Goal: Task Accomplishment & Management: Complete application form

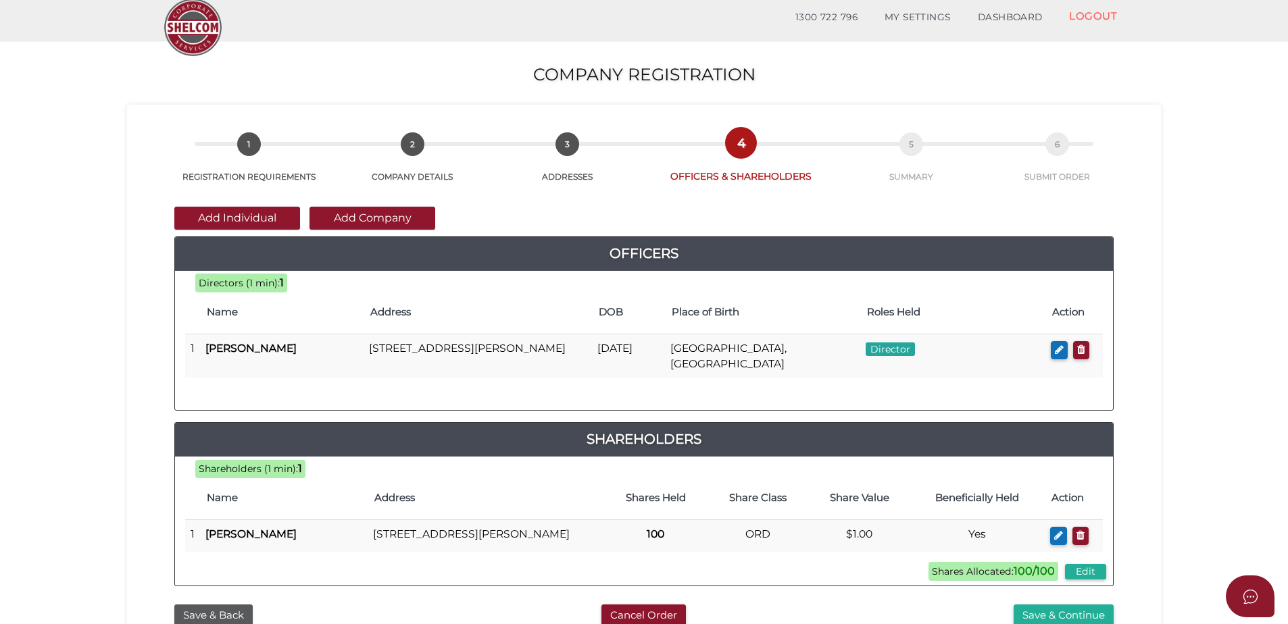
scroll to position [68, 0]
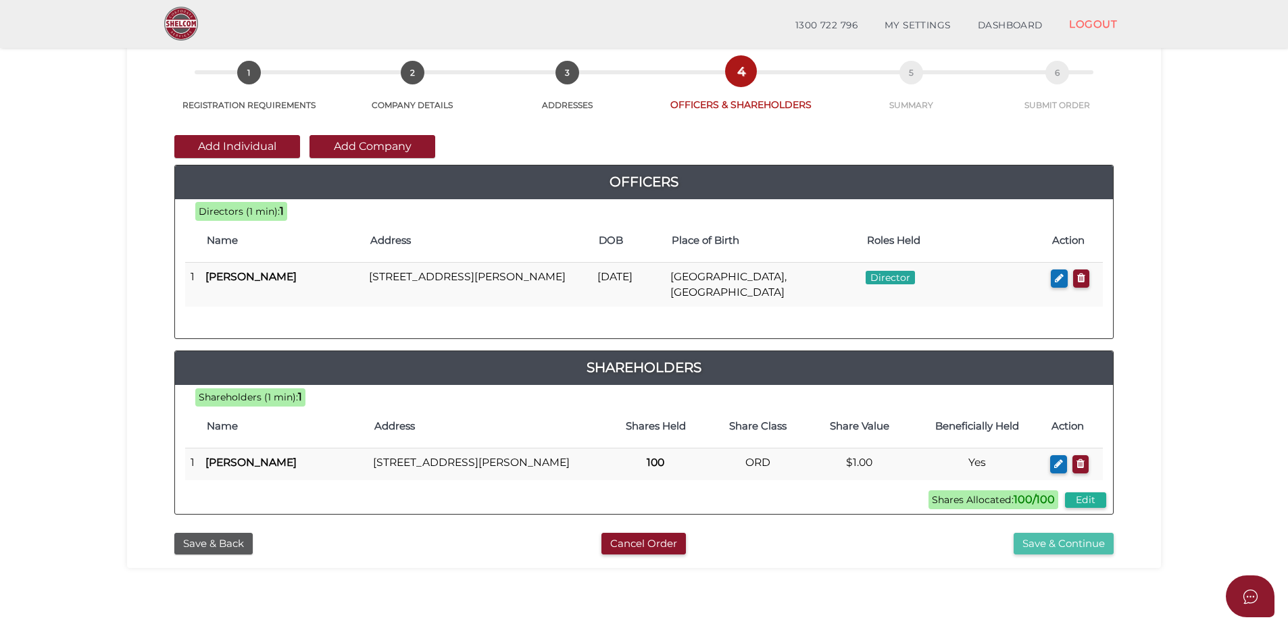
click at [1045, 555] on button "Save & Continue" at bounding box center [1063, 544] width 100 height 22
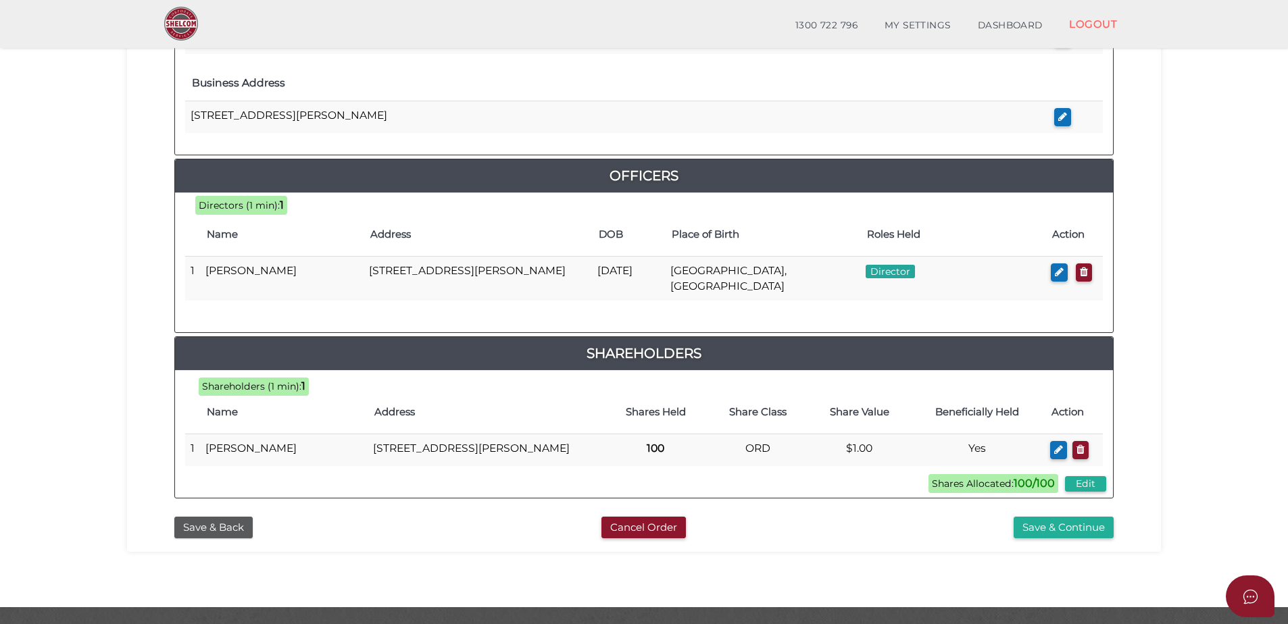
scroll to position [572, 0]
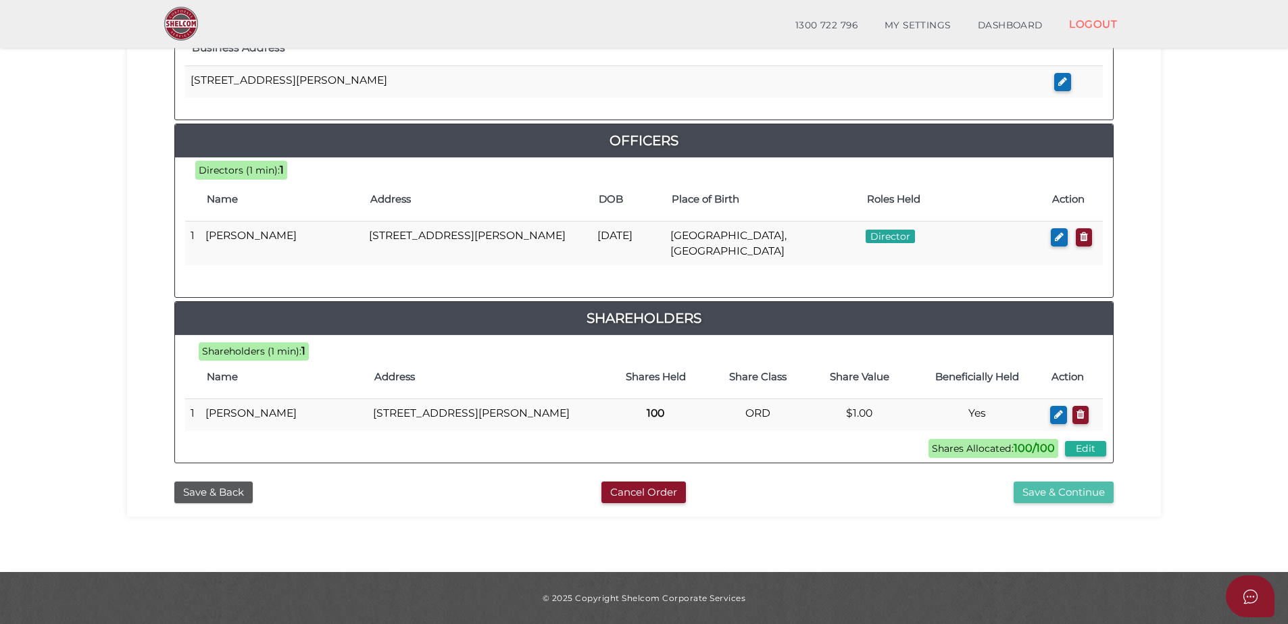
click at [1045, 498] on button "Save & Continue" at bounding box center [1063, 493] width 100 height 22
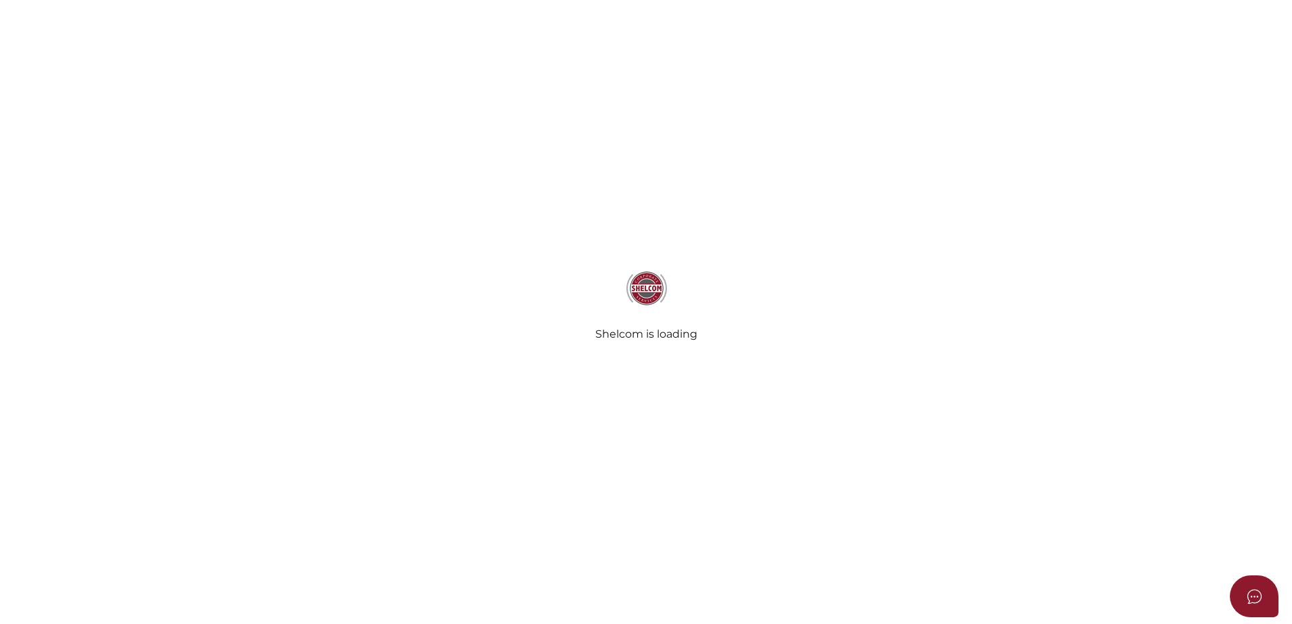
select select "Comb Binding"
select select "No"
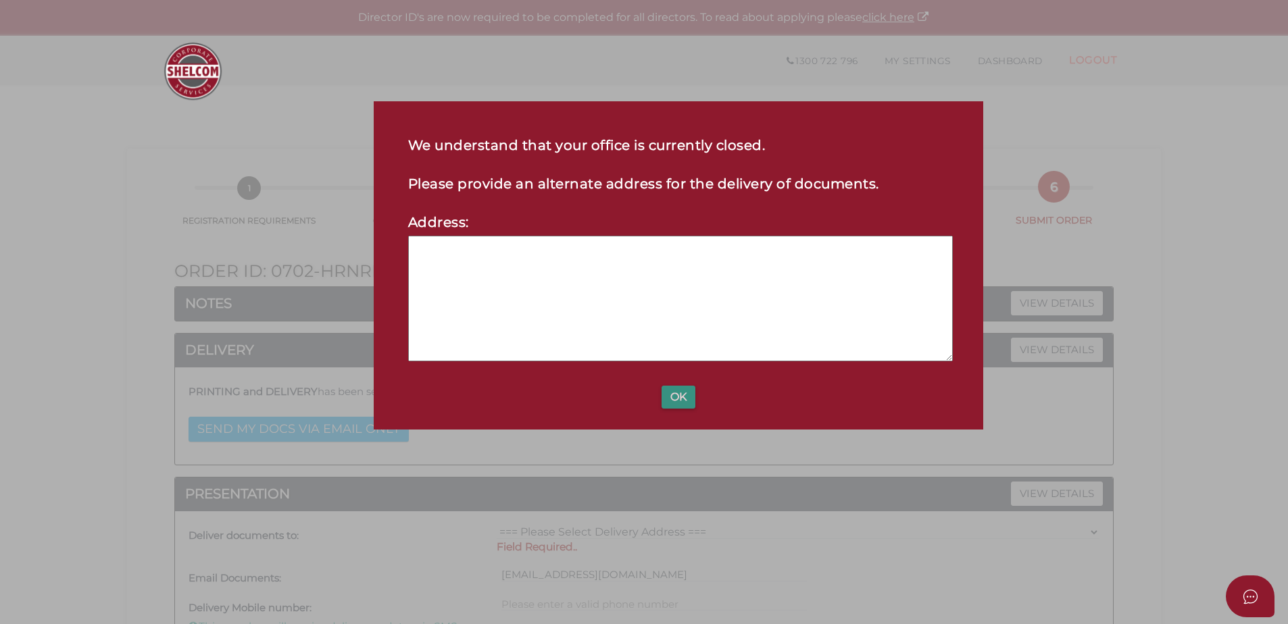
click at [665, 392] on button "OK" at bounding box center [678, 397] width 34 height 23
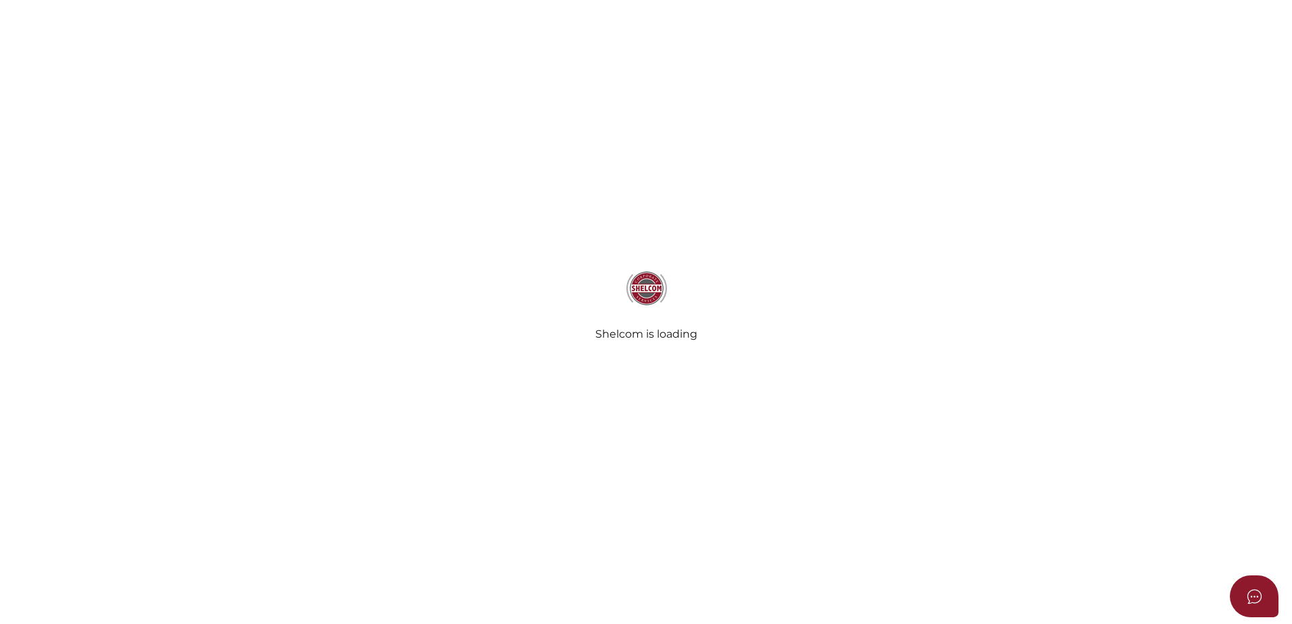
select select "Comb Binding"
select select "No"
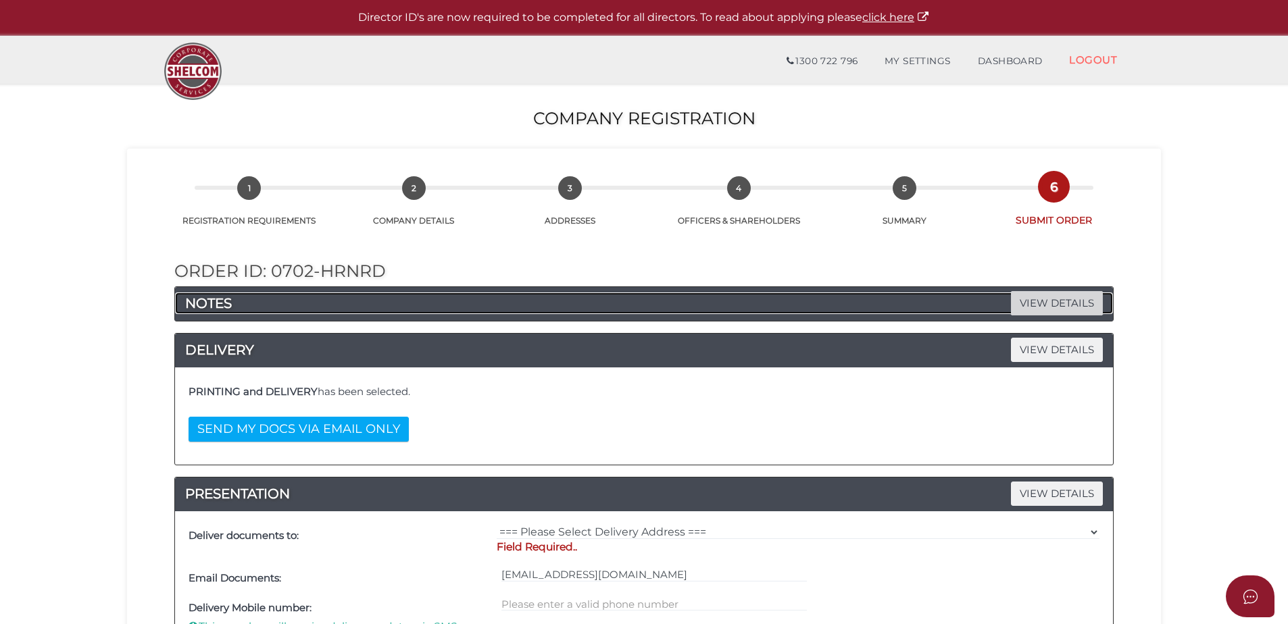
click at [1069, 302] on span "VIEW DETAILS" at bounding box center [1057, 303] width 92 height 24
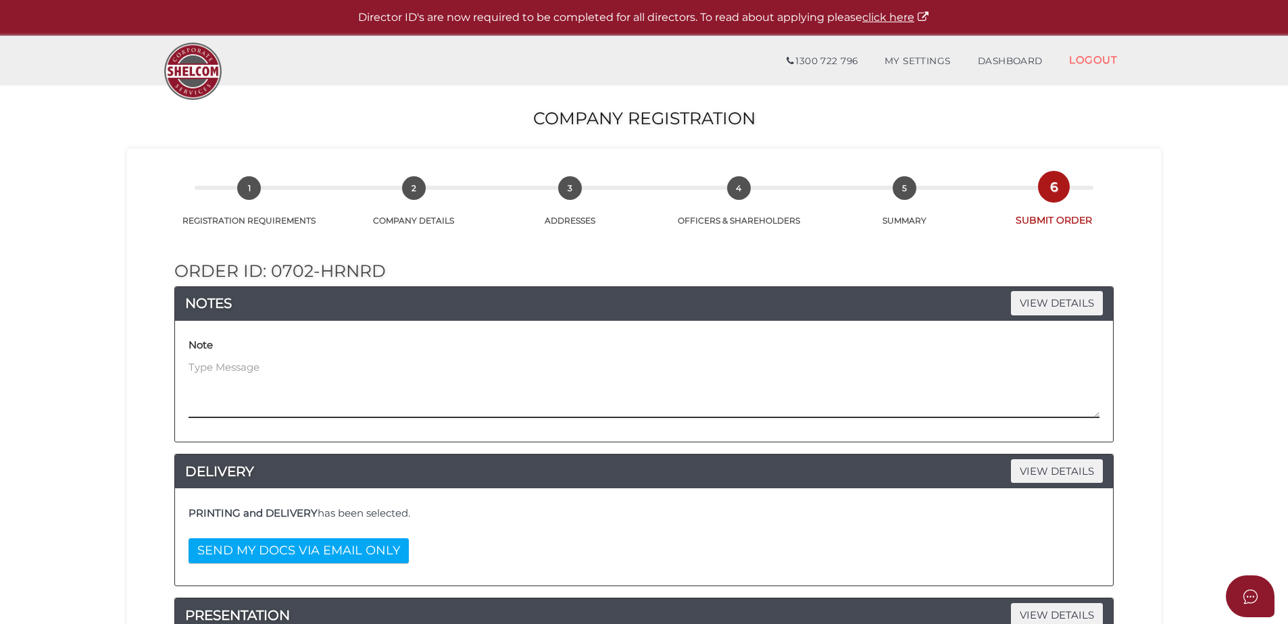
click at [301, 363] on textarea at bounding box center [643, 389] width 911 height 58
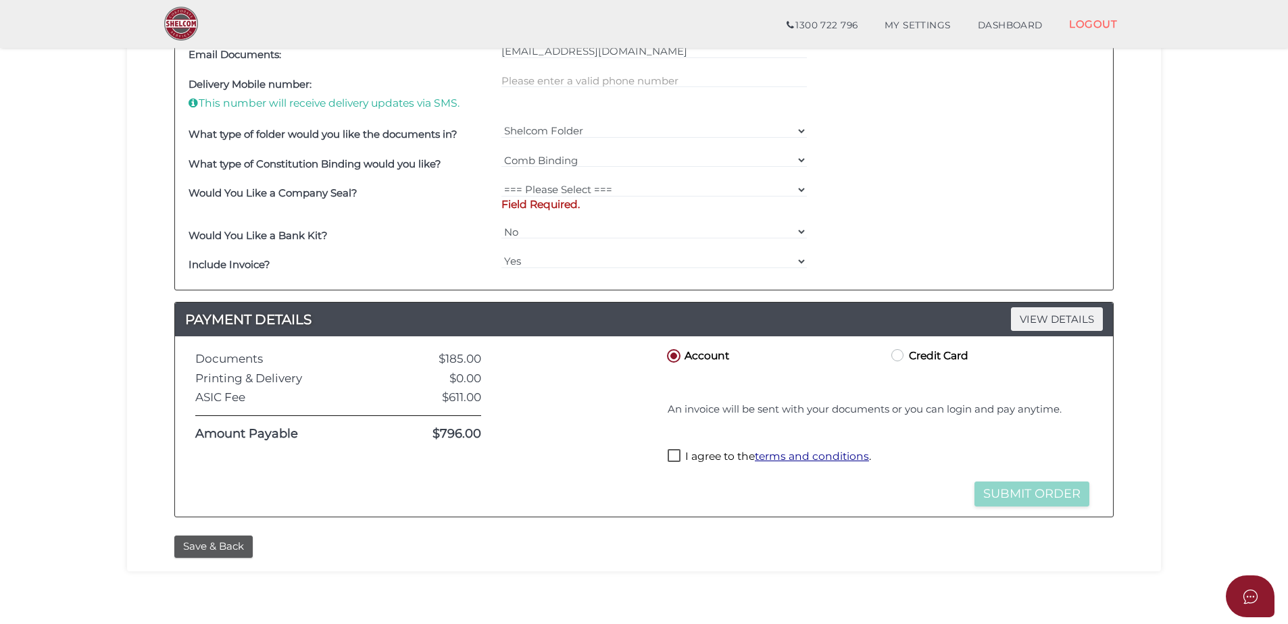
scroll to position [651, 0]
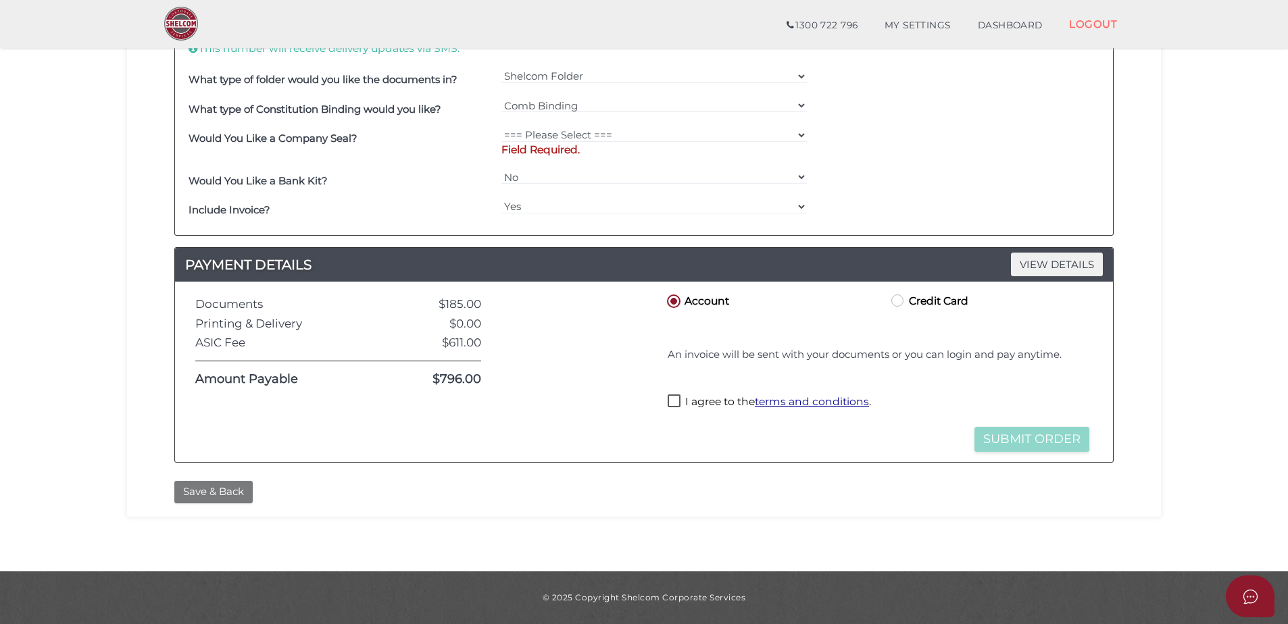
click at [228, 487] on button "Save & Back" at bounding box center [213, 492] width 78 height 22
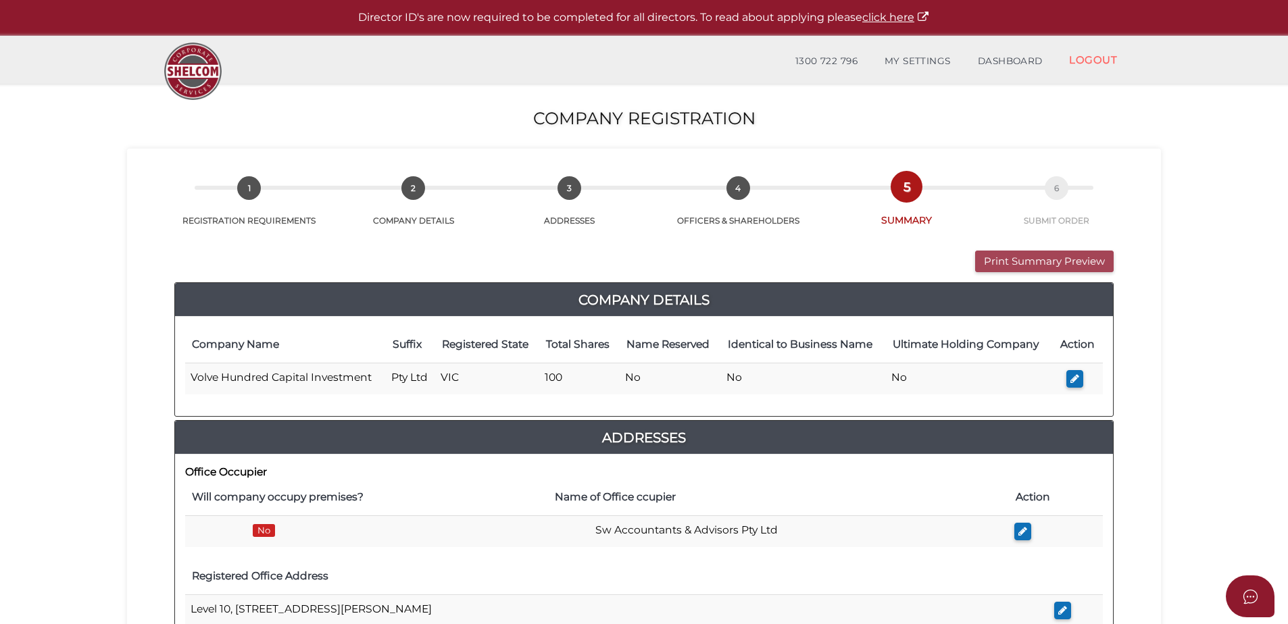
click at [1076, 258] on button "Print Summary Preview" at bounding box center [1044, 262] width 139 height 22
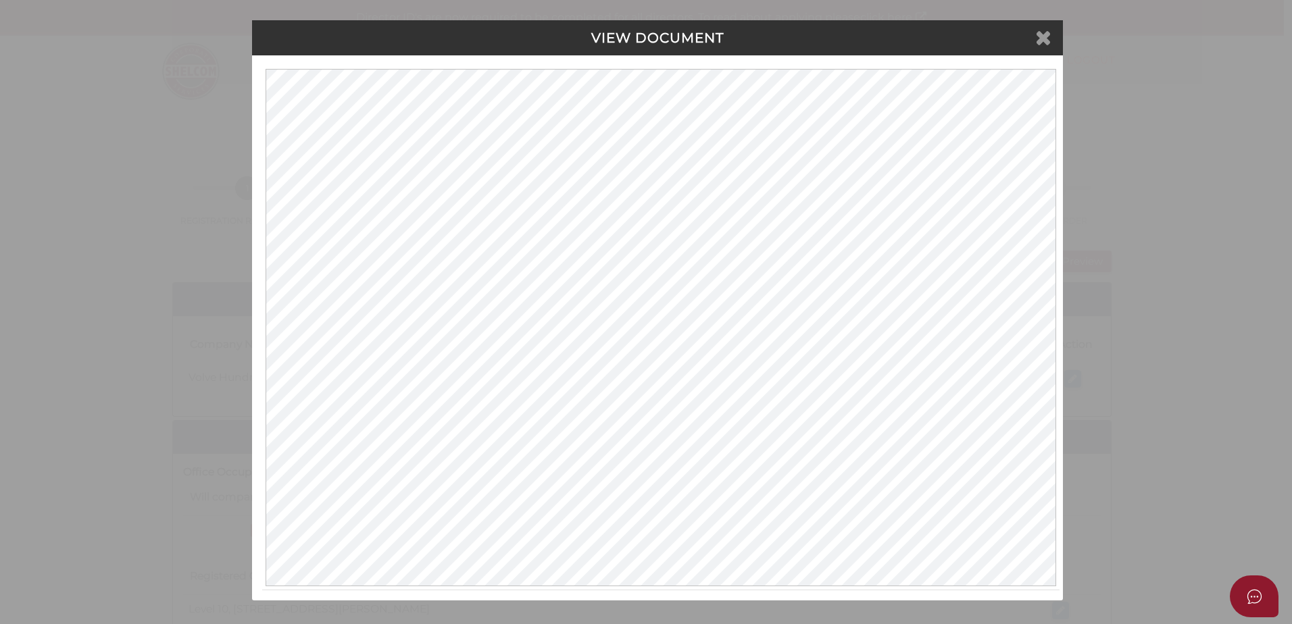
click at [1038, 28] on icon at bounding box center [1043, 37] width 16 height 20
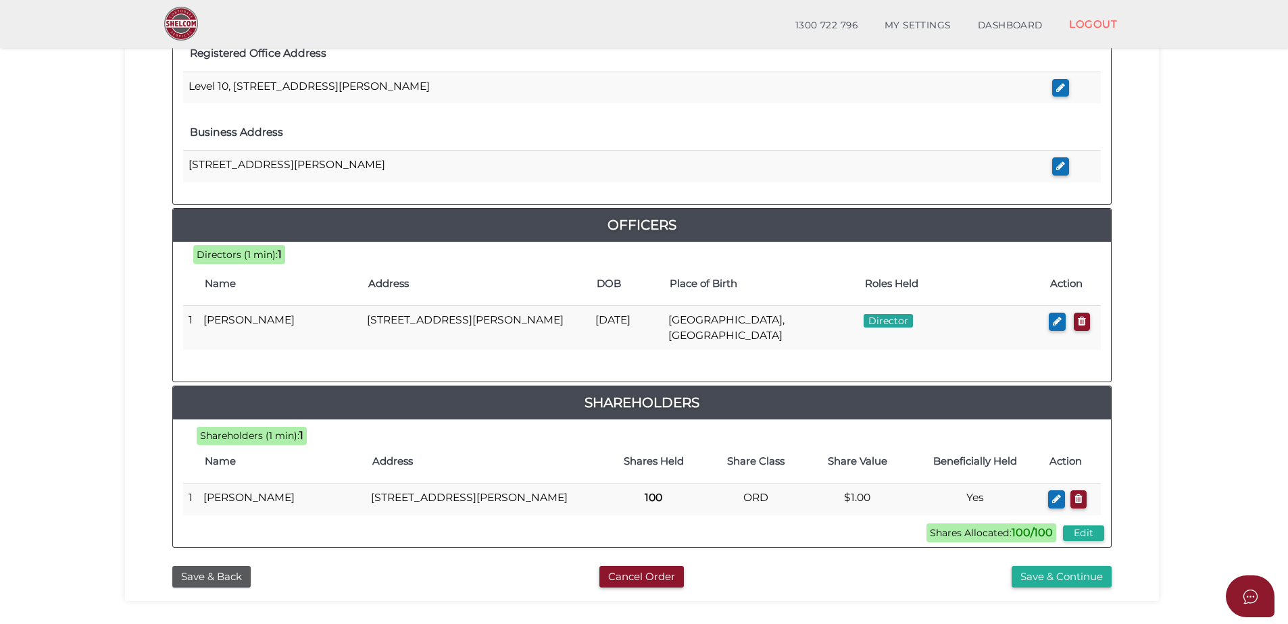
scroll to position [572, 0]
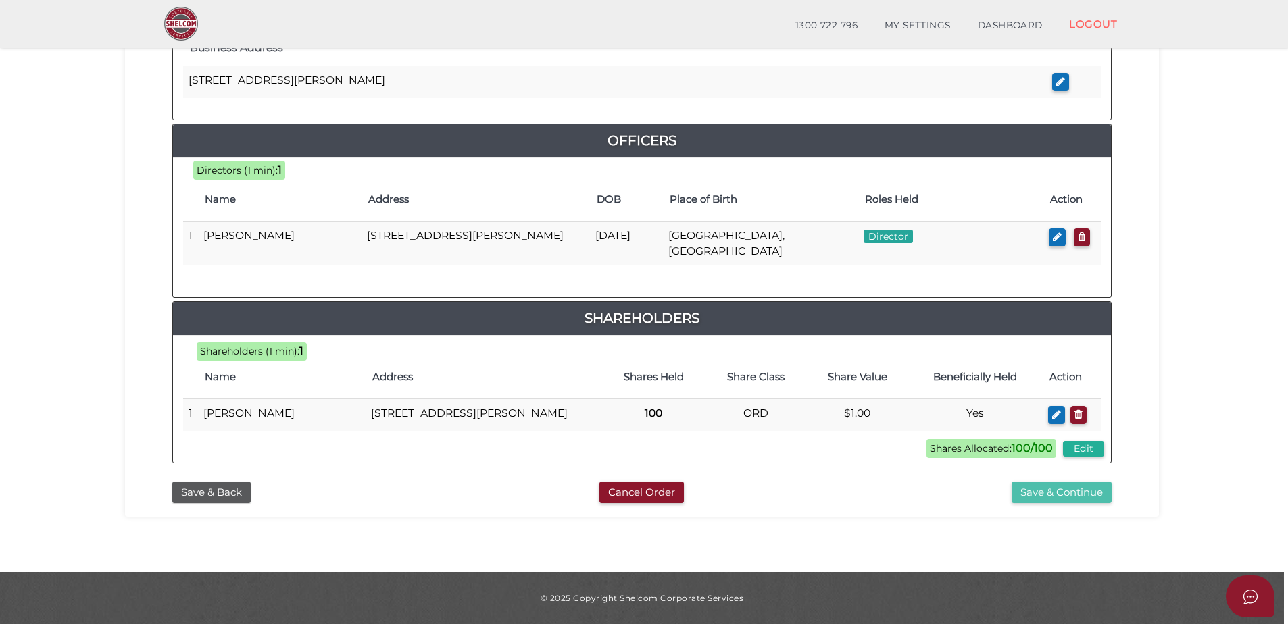
click at [1057, 496] on button "Save & Continue" at bounding box center [1061, 493] width 100 height 22
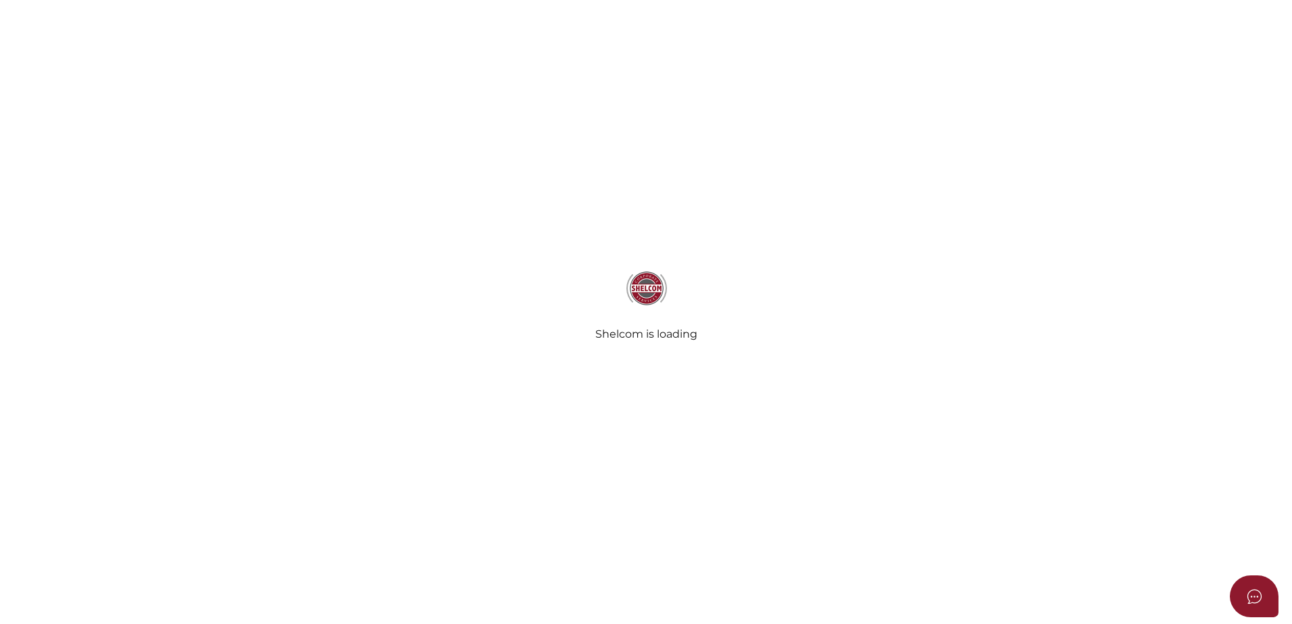
select select "Comb Binding"
select select "No"
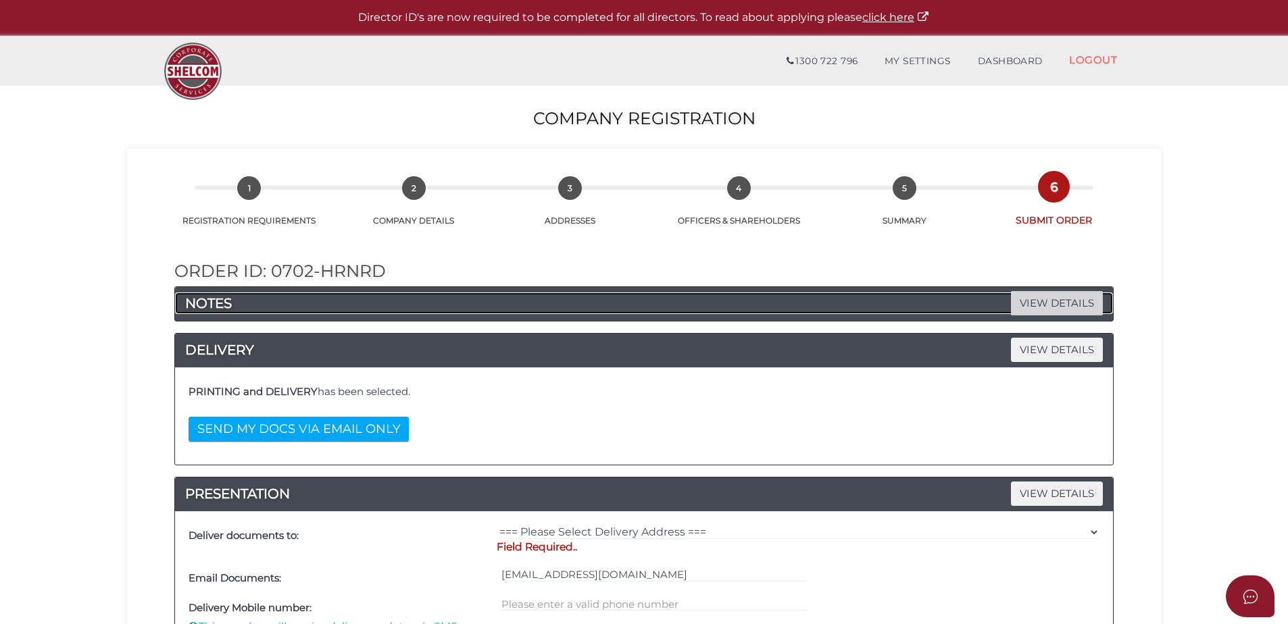
click at [1048, 295] on span "VIEW DETAILS" at bounding box center [1057, 303] width 92 height 24
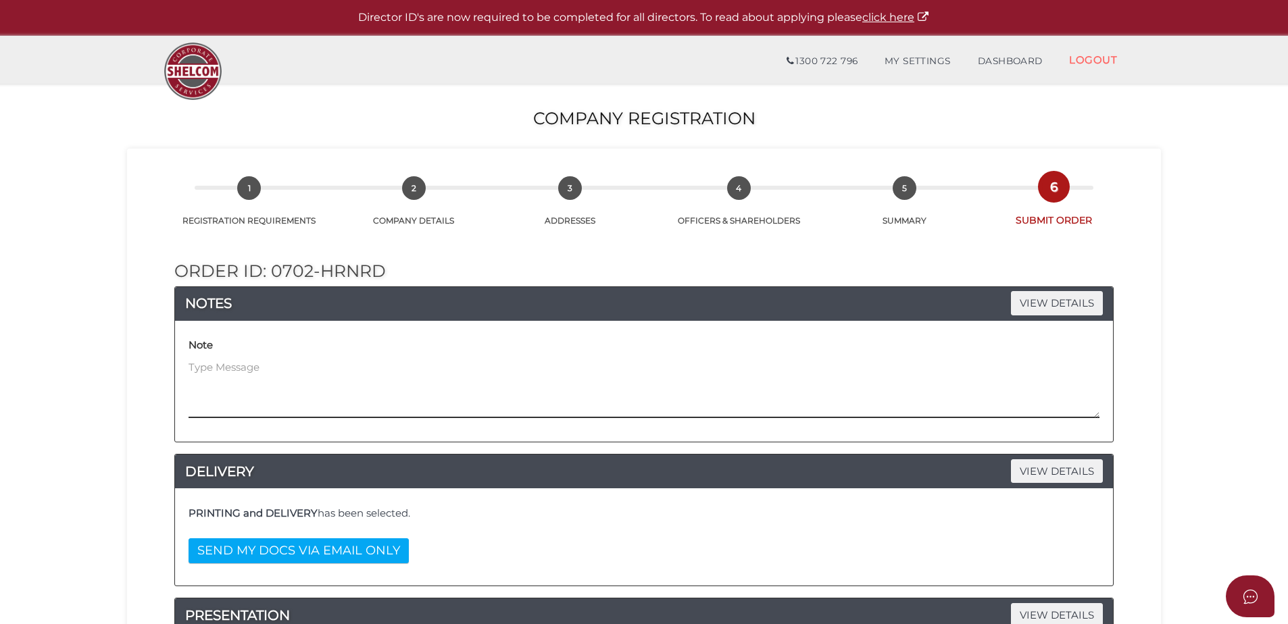
click at [340, 364] on textarea at bounding box center [643, 389] width 911 height 58
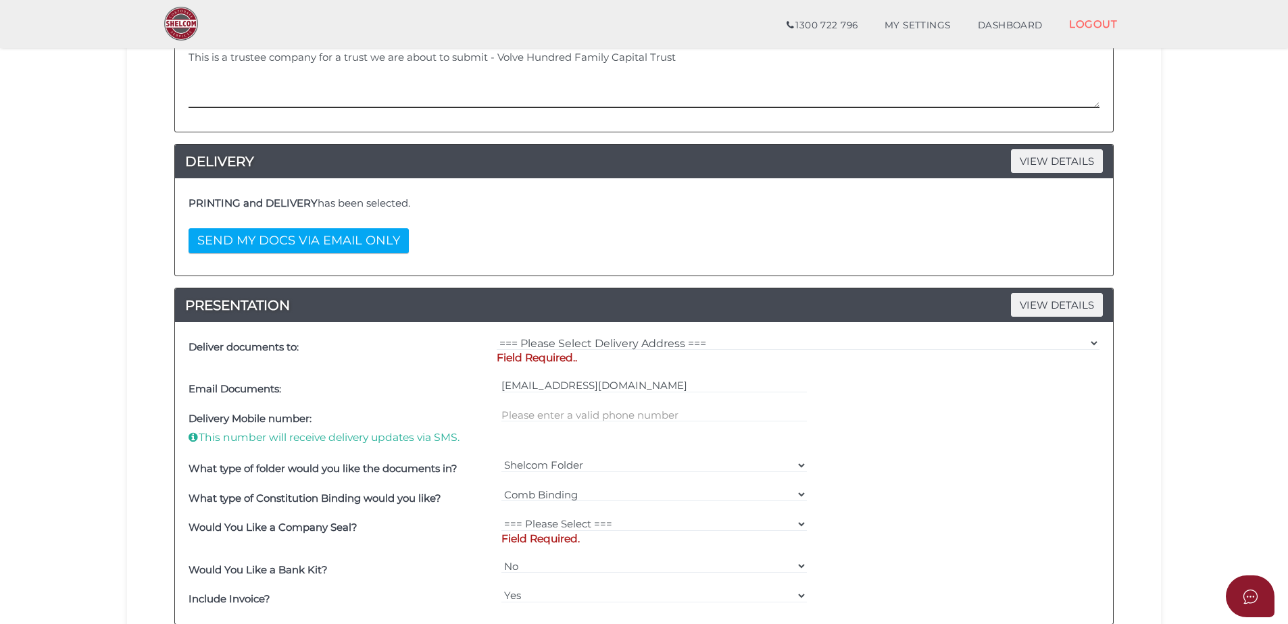
scroll to position [270, 0]
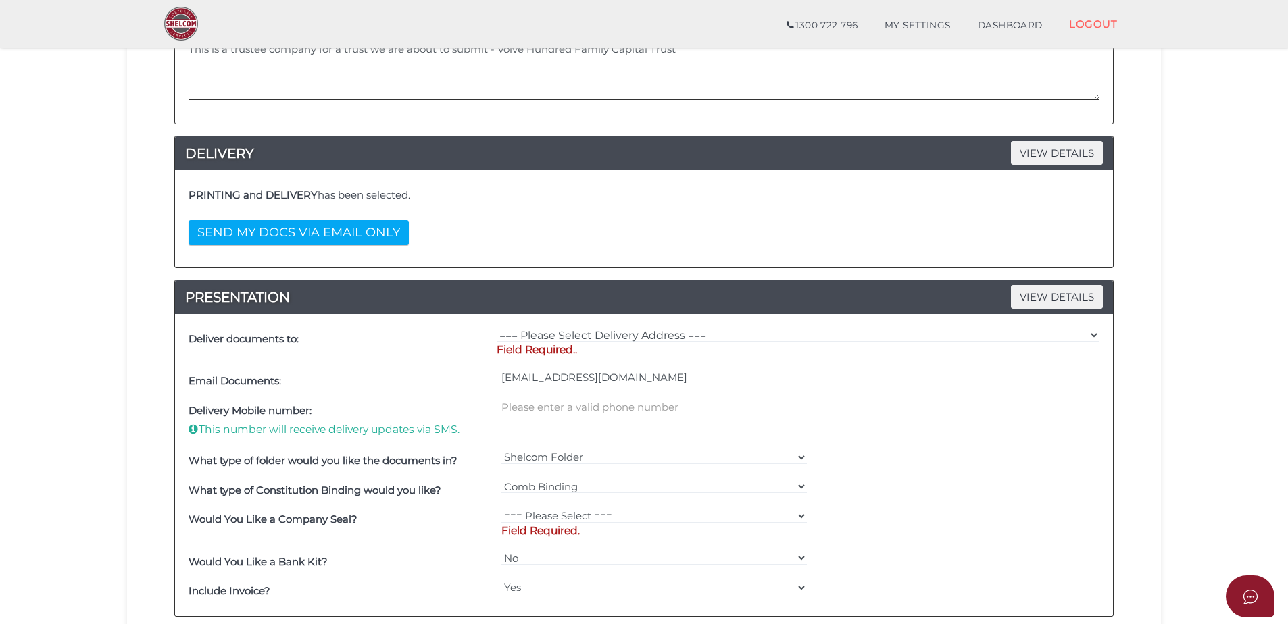
type textarea "This is a trustee company for a trust we are about to submit - Volve Hundred Fa…"
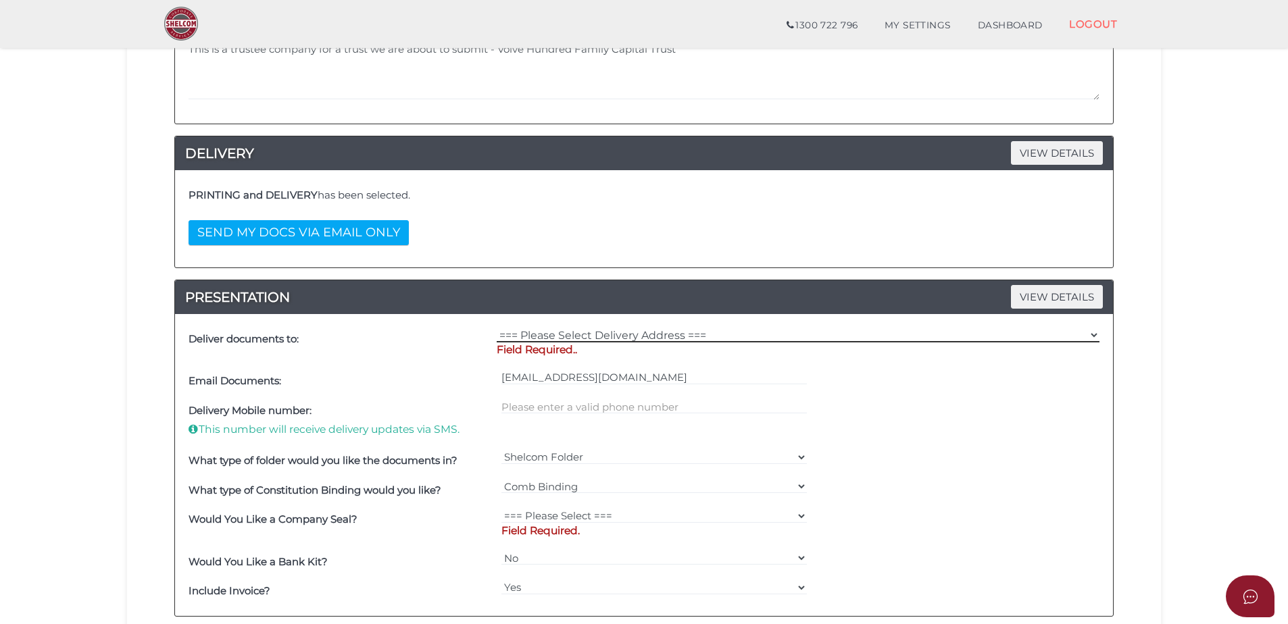
click at [676, 328] on select "=== Please Select Delivery Address === (User Address - [PERSON_NAME]) Level [GE…" at bounding box center [798, 335] width 603 height 15
select select "0"
click at [497, 328] on select "=== Please Select Delivery Address === (User Address - [PERSON_NAME]) Level [GE…" at bounding box center [798, 335] width 603 height 15
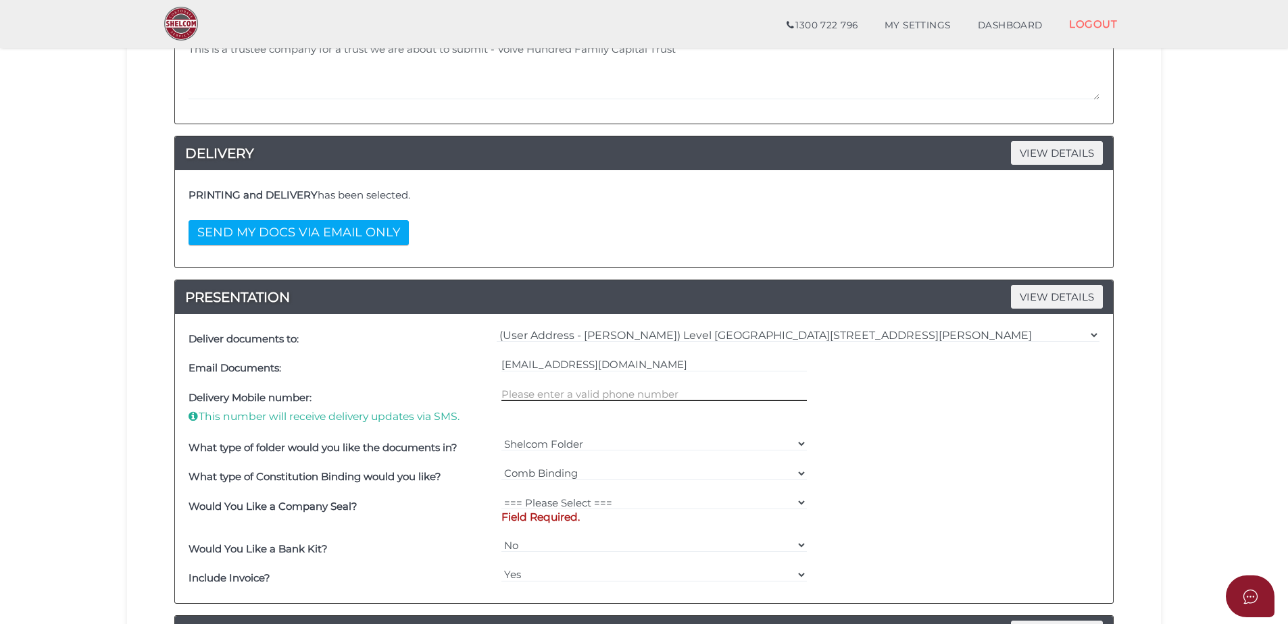
click at [586, 391] on input "text" at bounding box center [654, 393] width 306 height 15
click at [526, 393] on input "text" at bounding box center [654, 393] width 306 height 15
type input "0386351886"
click at [547, 497] on select "=== Please Select === Fold Seal $50 No Seal" at bounding box center [654, 502] width 306 height 15
select select "0"
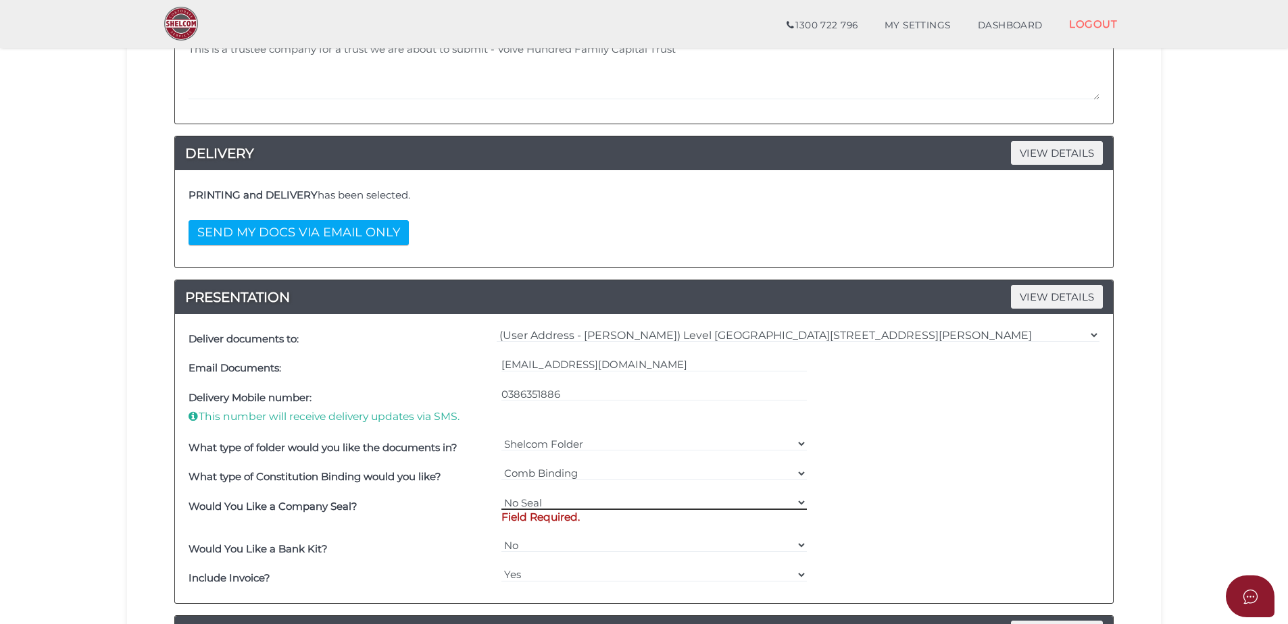
click at [501, 495] on select "=== Please Select === Fold Seal $50 No Seal" at bounding box center [654, 502] width 306 height 15
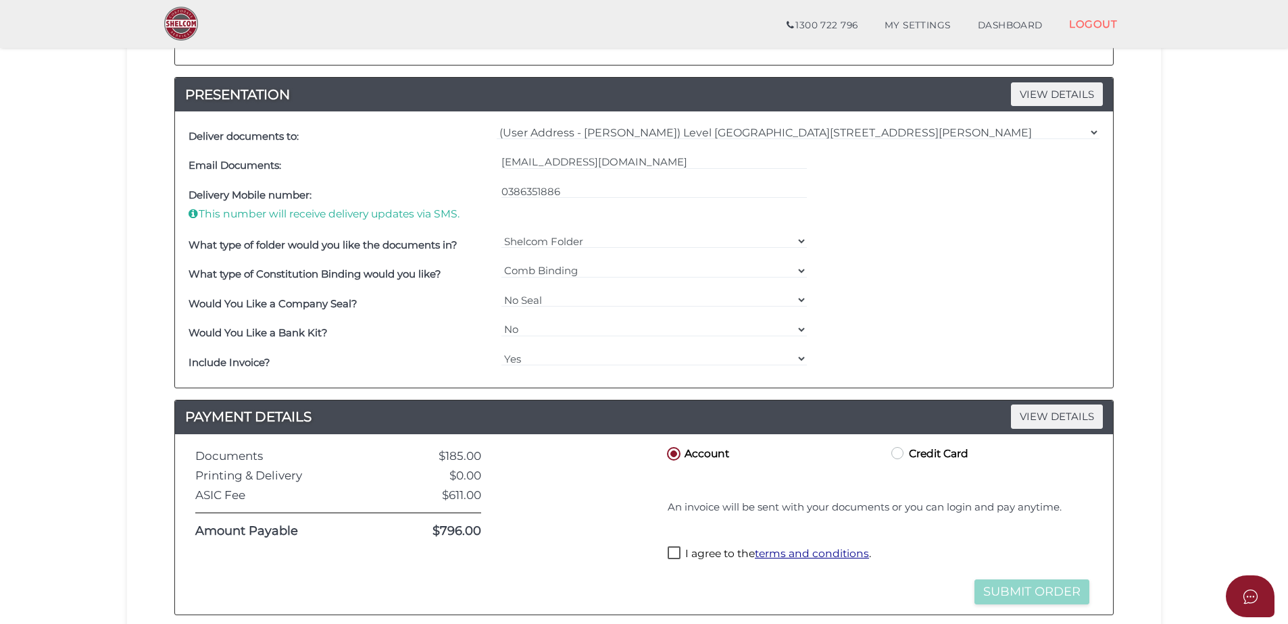
scroll to position [540, 0]
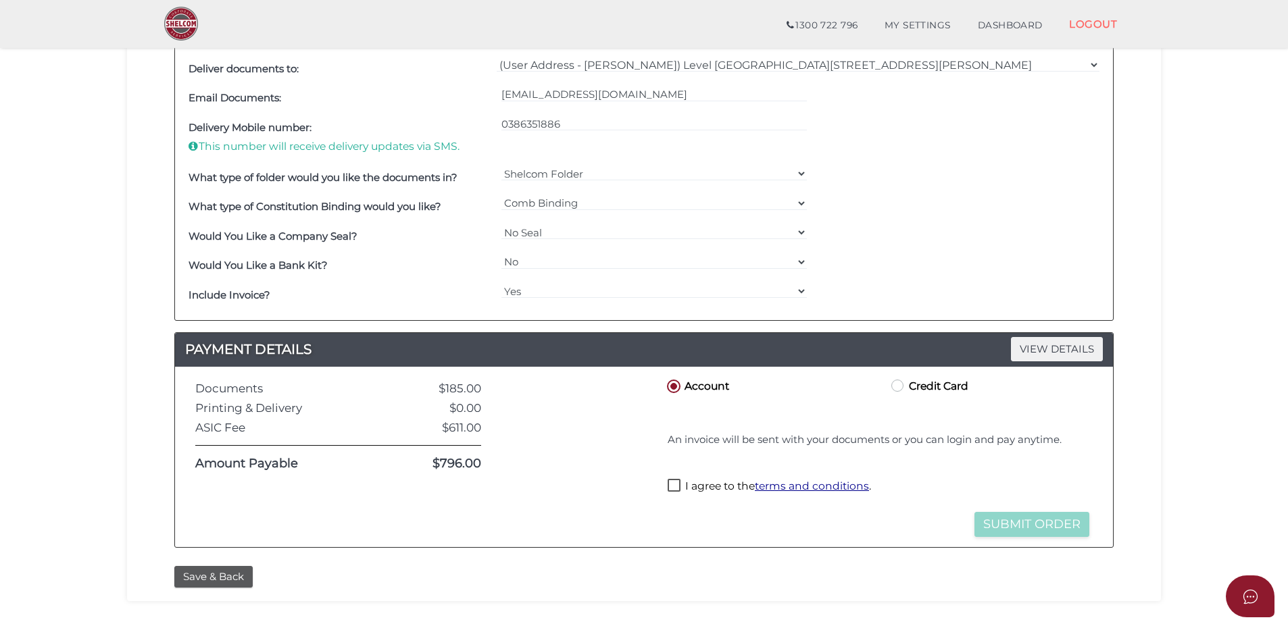
click at [692, 482] on label "I agree to the terms and conditions ." at bounding box center [769, 487] width 203 height 17
checkbox input "true"
click at [1043, 527] on button "Submit Order" at bounding box center [1031, 524] width 115 height 25
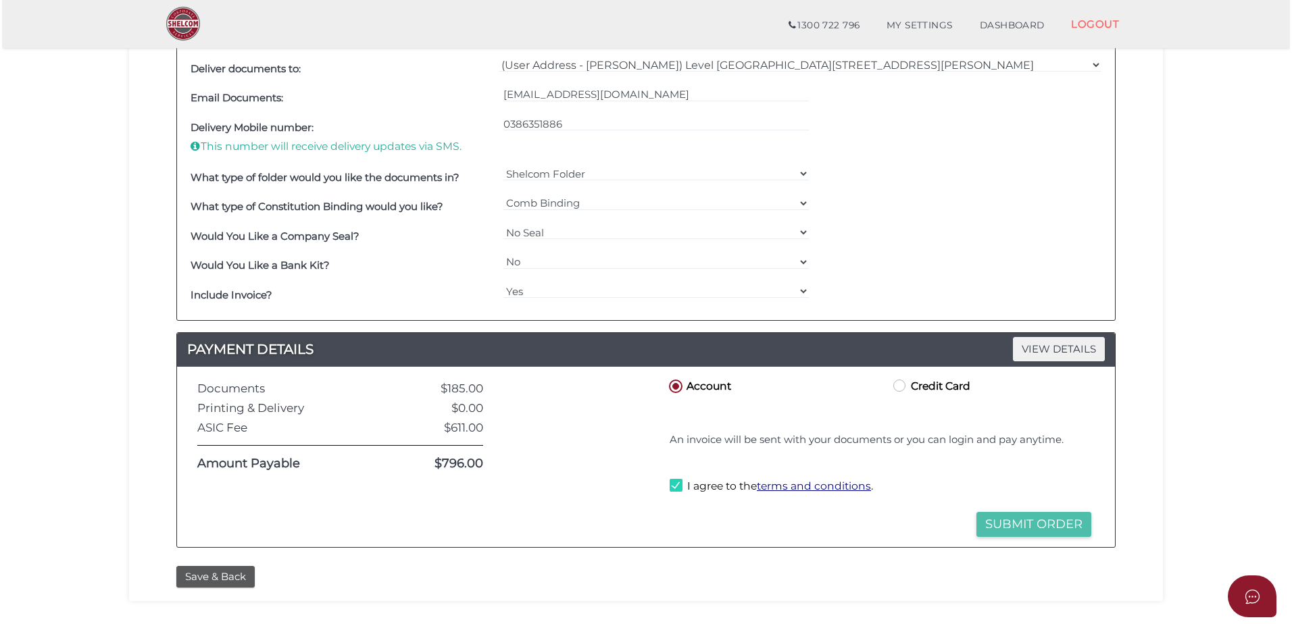
scroll to position [0, 0]
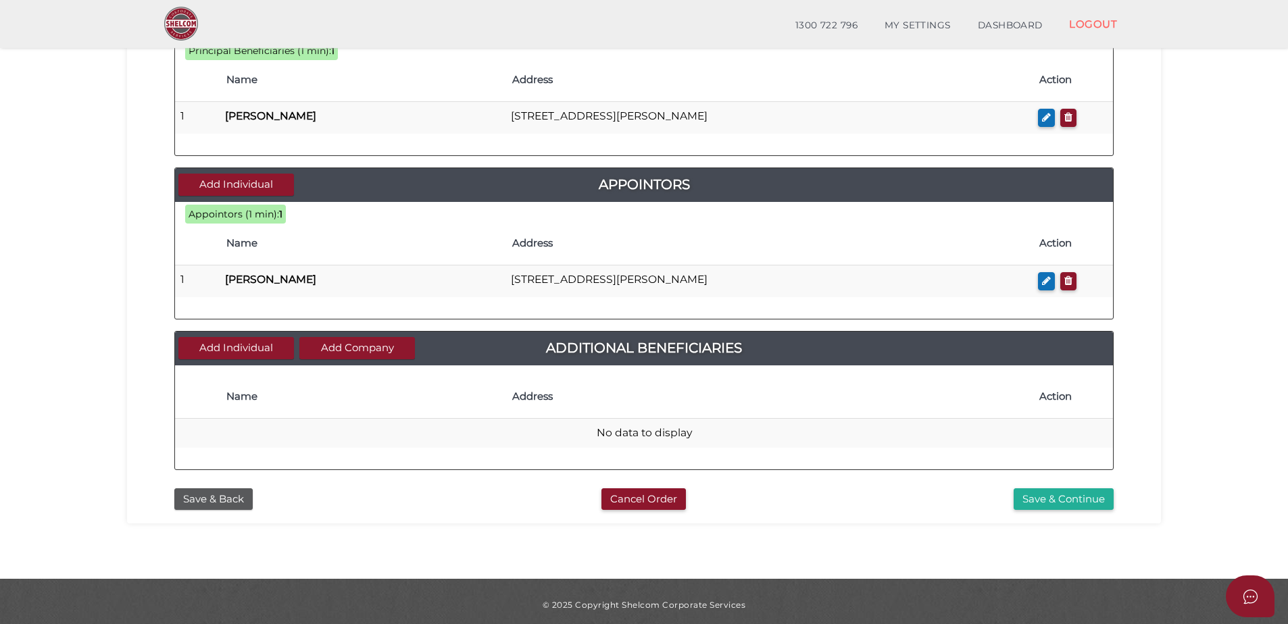
scroll to position [543, 0]
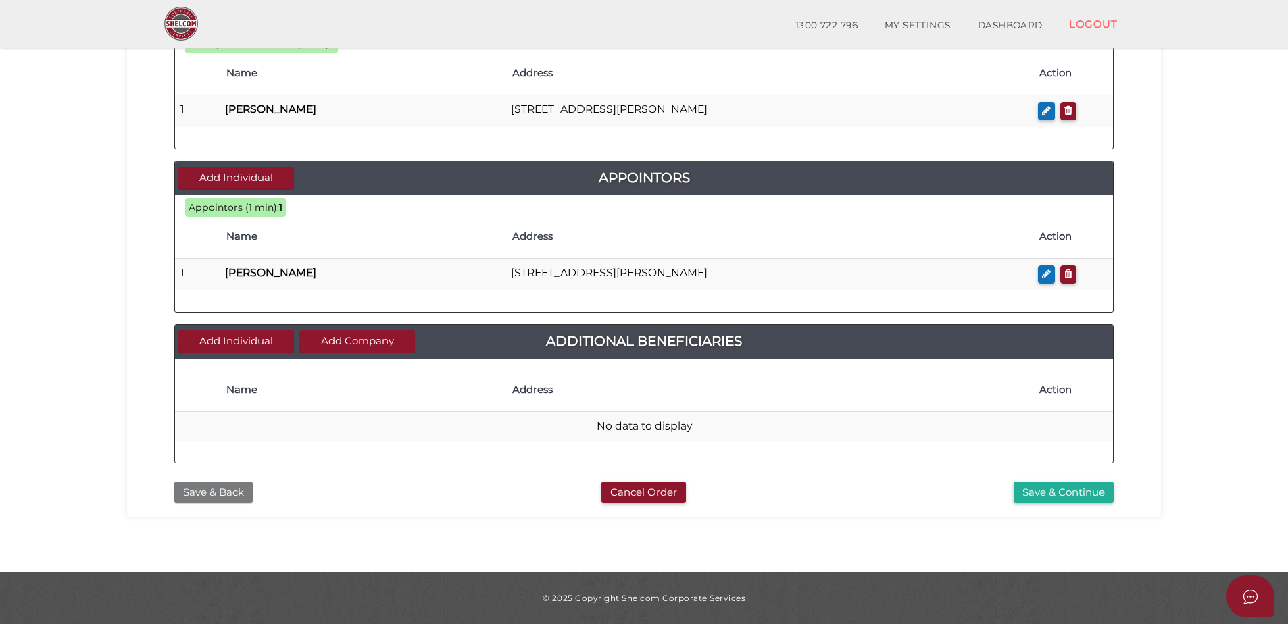
click at [216, 493] on button "Save & Back" at bounding box center [213, 493] width 78 height 22
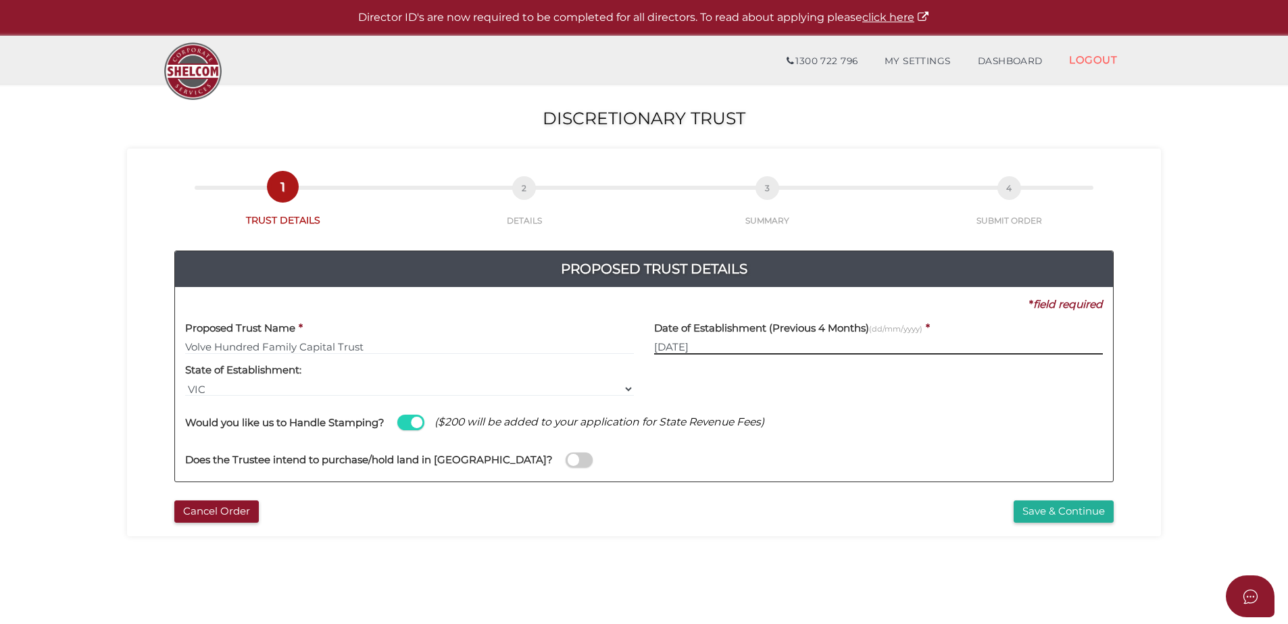
click at [784, 347] on input "08/09/2025" at bounding box center [878, 347] width 449 height 15
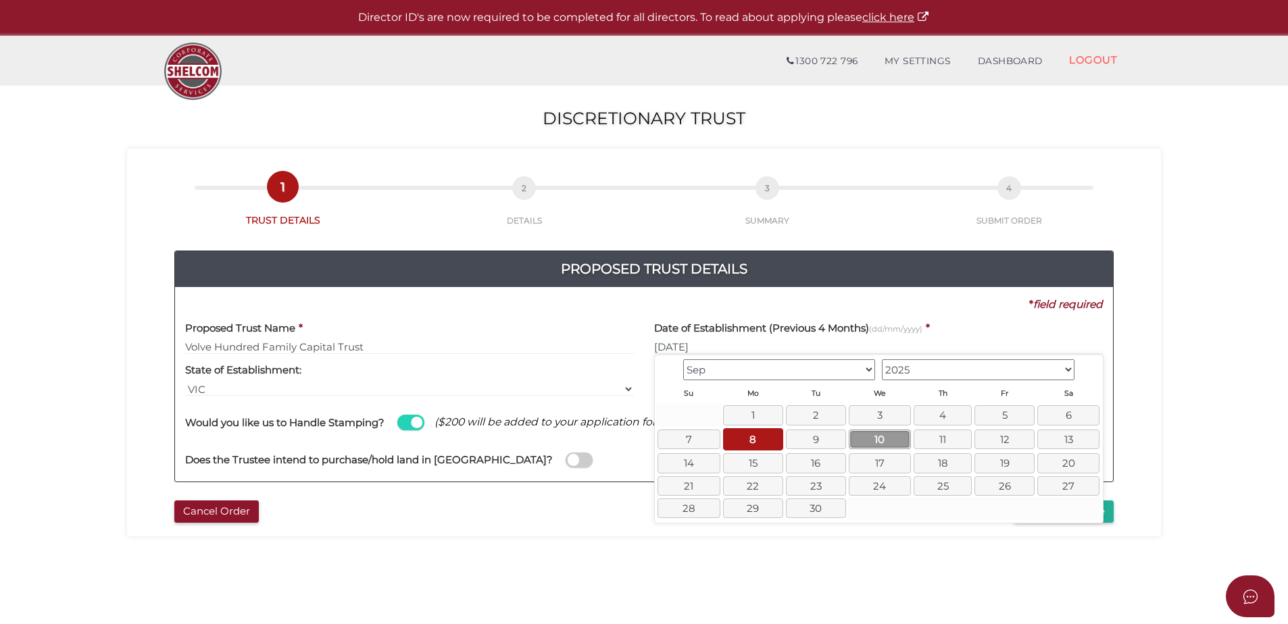
click at [899, 442] on link "10" at bounding box center [880, 440] width 62 height 20
type input "10/09/2025"
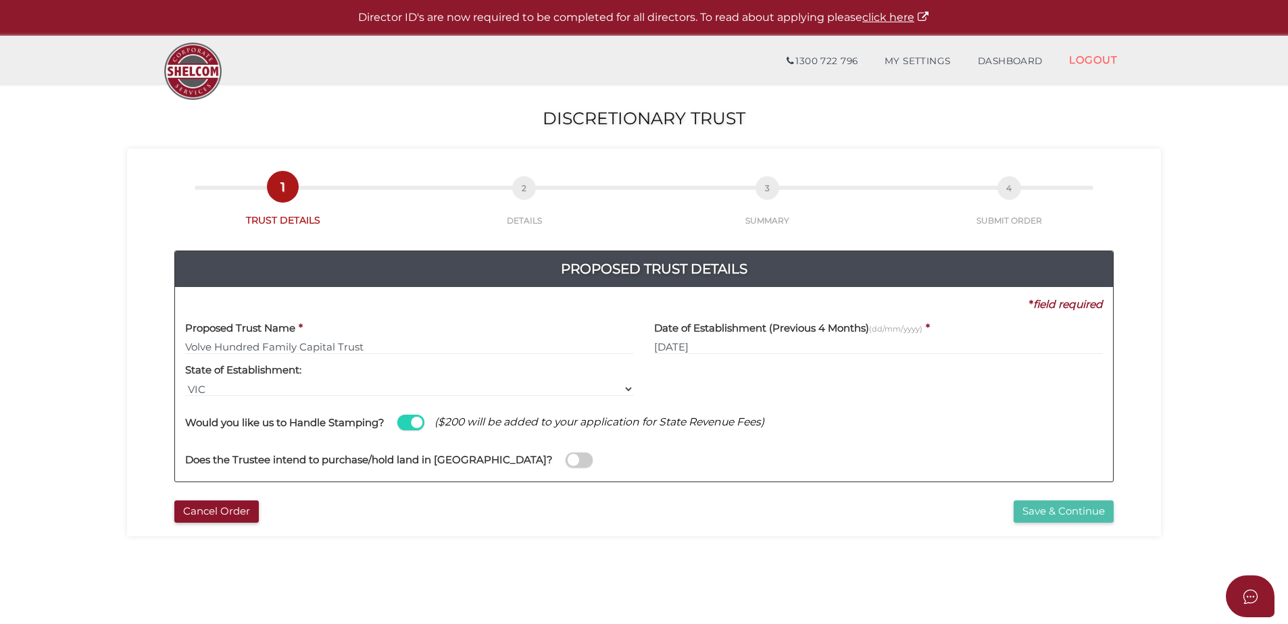
click at [1077, 518] on button "Save & Continue" at bounding box center [1063, 512] width 100 height 22
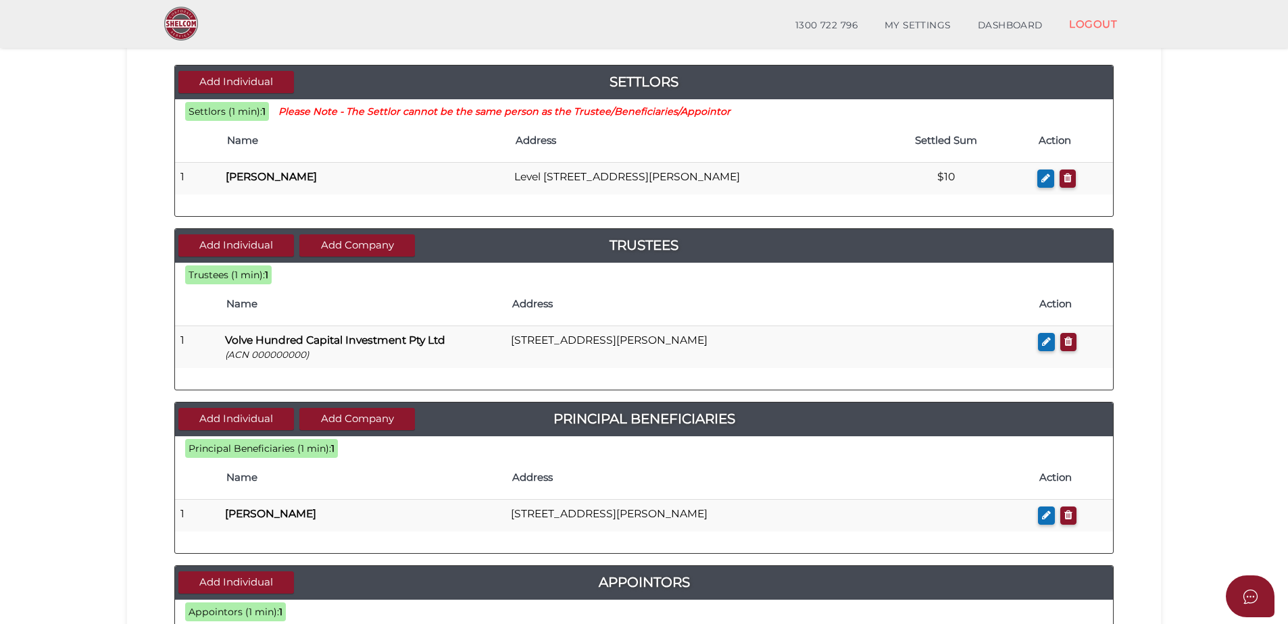
scroll to position [473, 0]
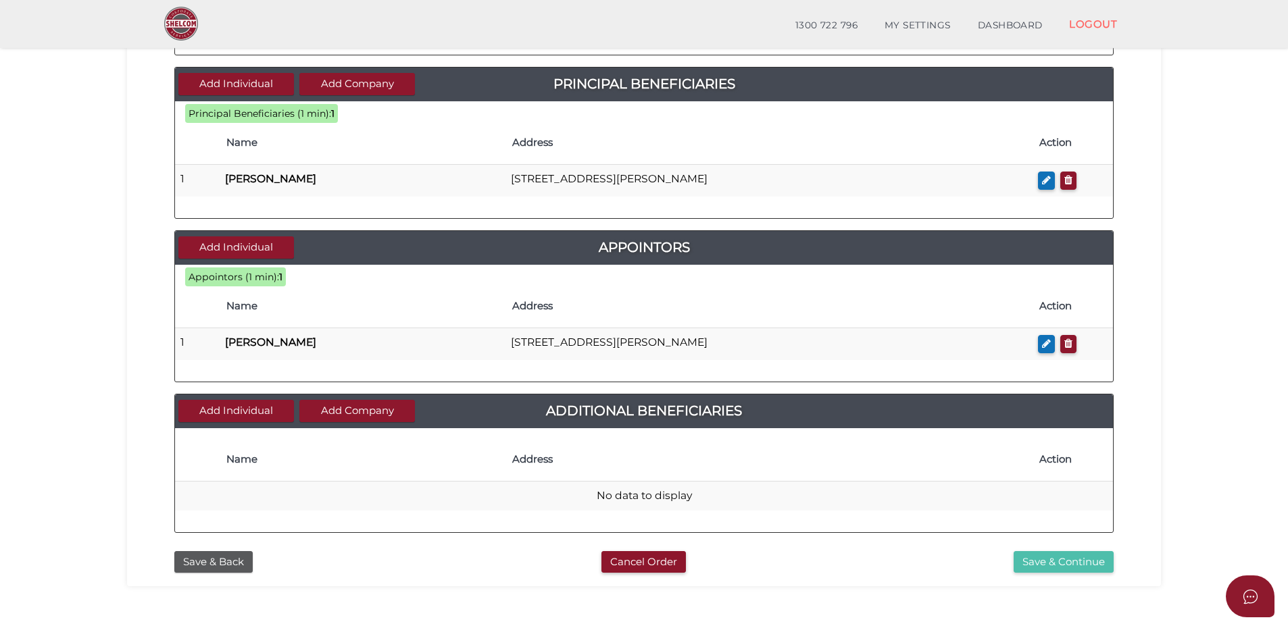
click at [1088, 569] on button "Save & Continue" at bounding box center [1063, 562] width 100 height 22
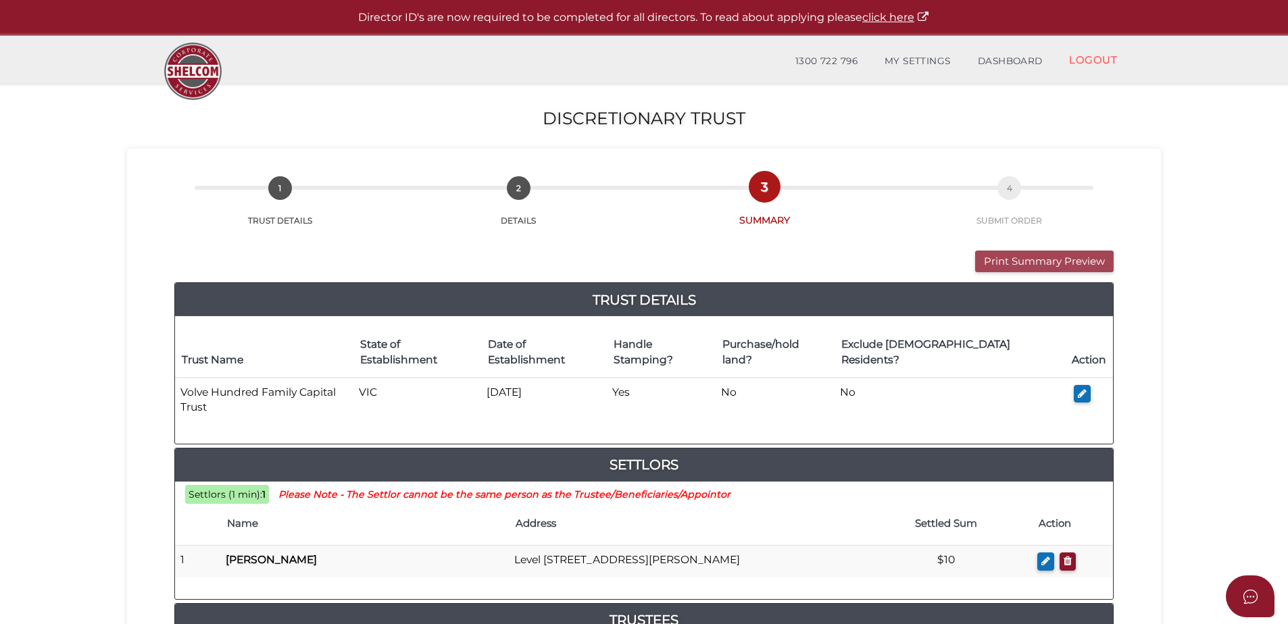
click at [1017, 270] on button "Print Summary Preview" at bounding box center [1044, 262] width 139 height 22
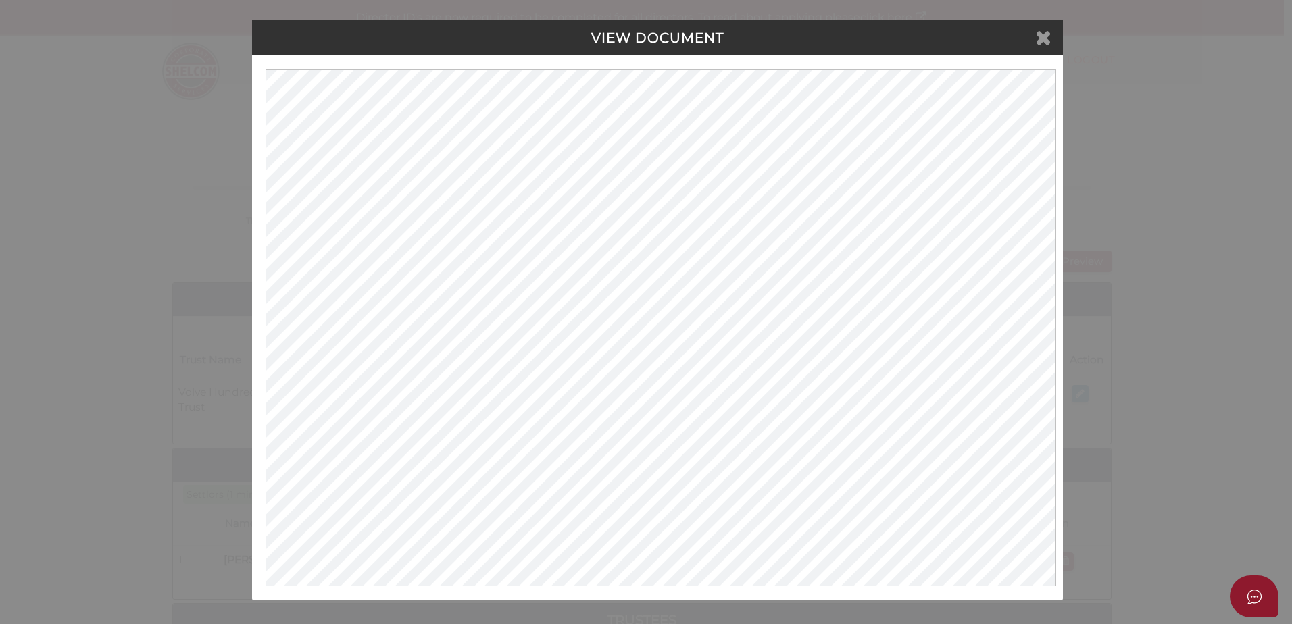
click at [1046, 32] on icon at bounding box center [1043, 37] width 16 height 20
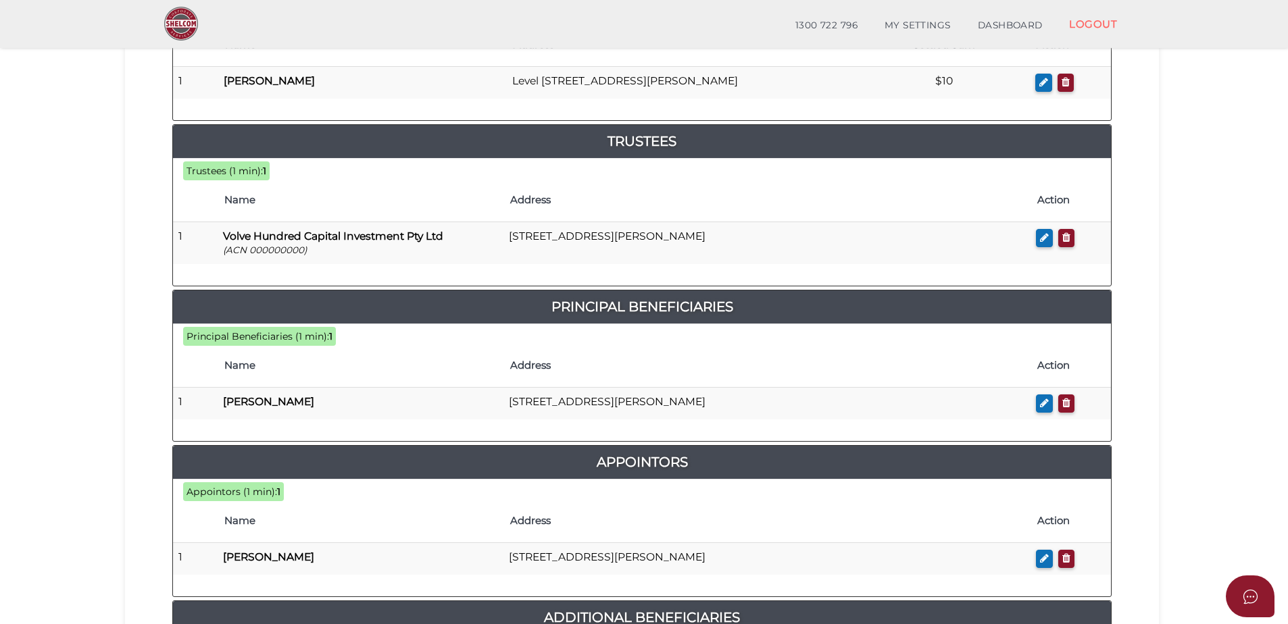
scroll to position [676, 0]
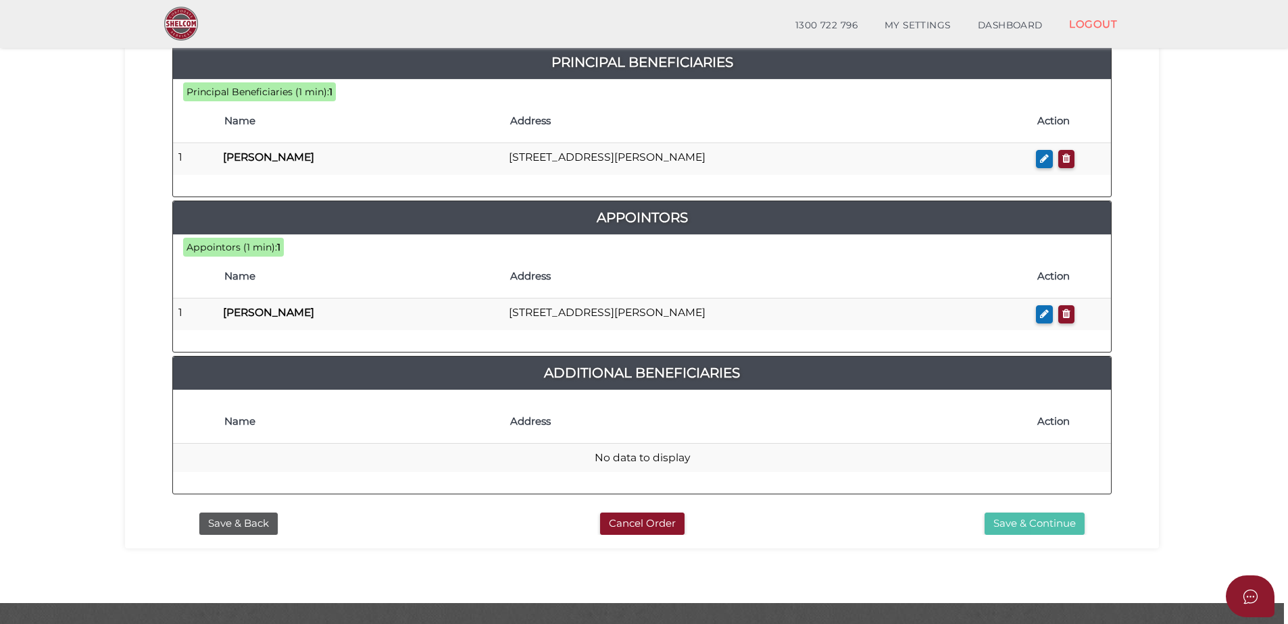
click at [1058, 513] on button "Save & Continue" at bounding box center [1034, 524] width 100 height 22
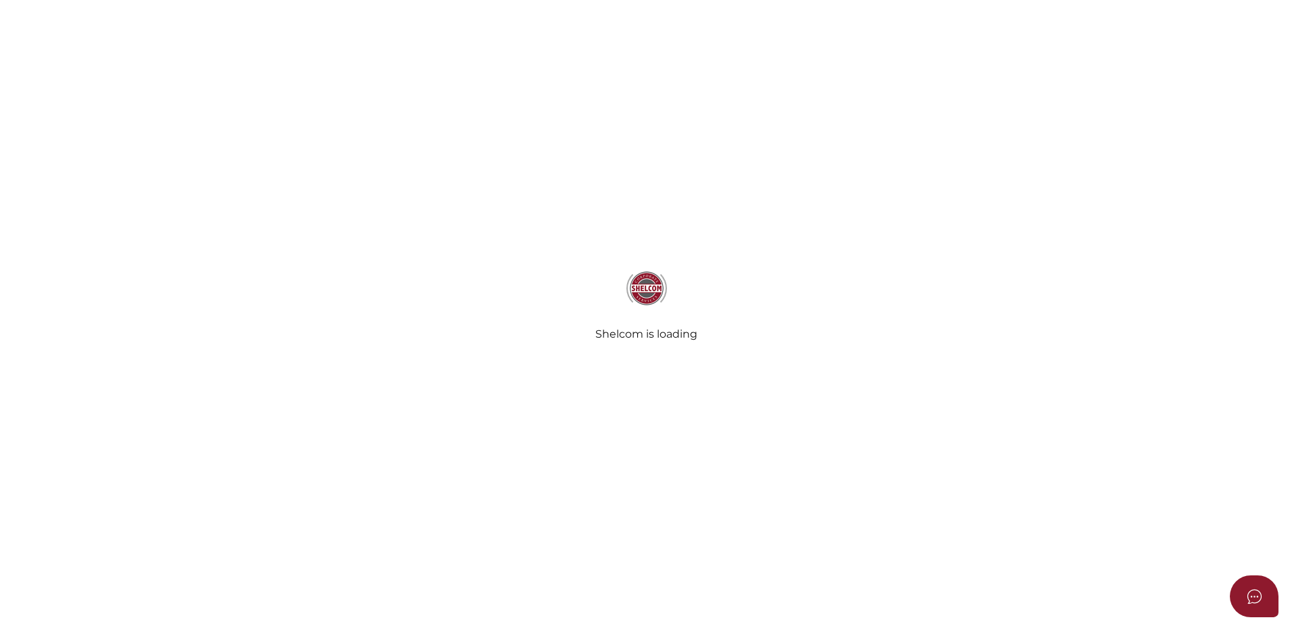
select select "Comb Binding"
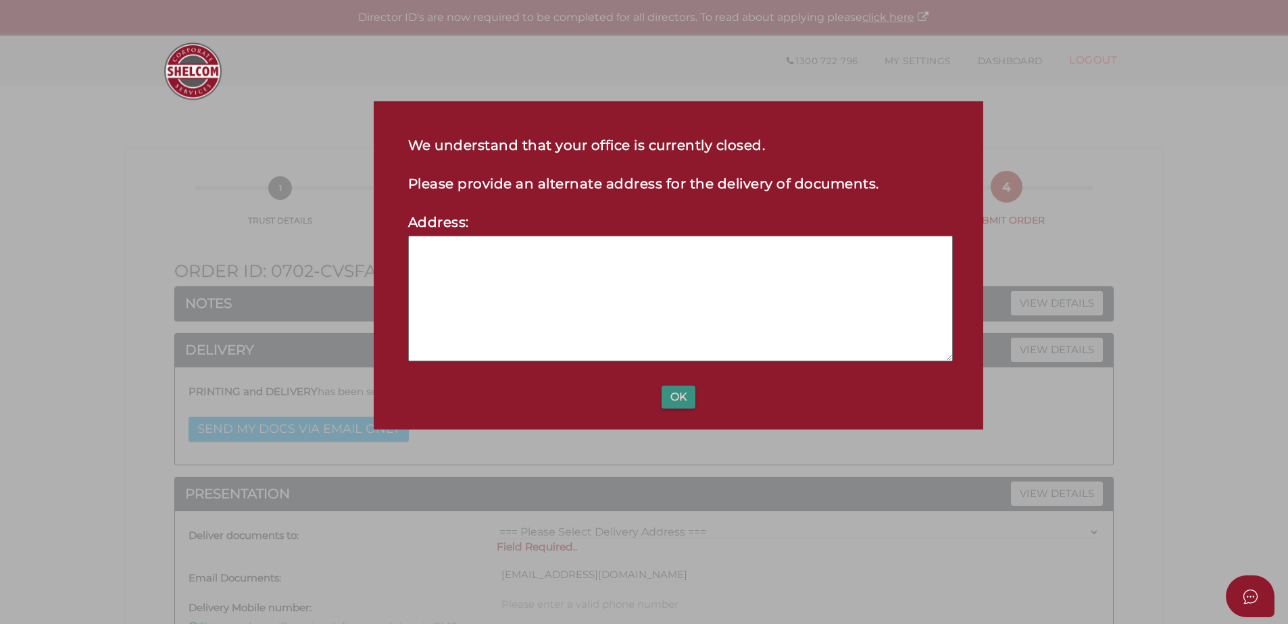
click at [669, 396] on button "OK" at bounding box center [678, 397] width 34 height 23
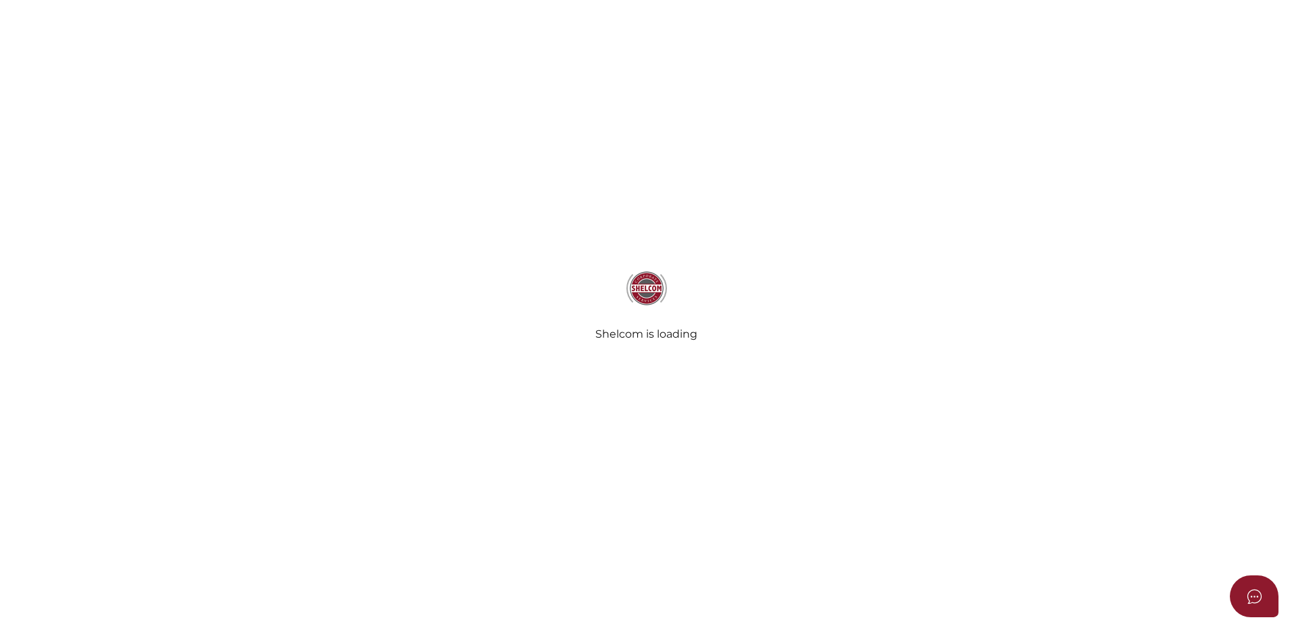
select select "Comb Binding"
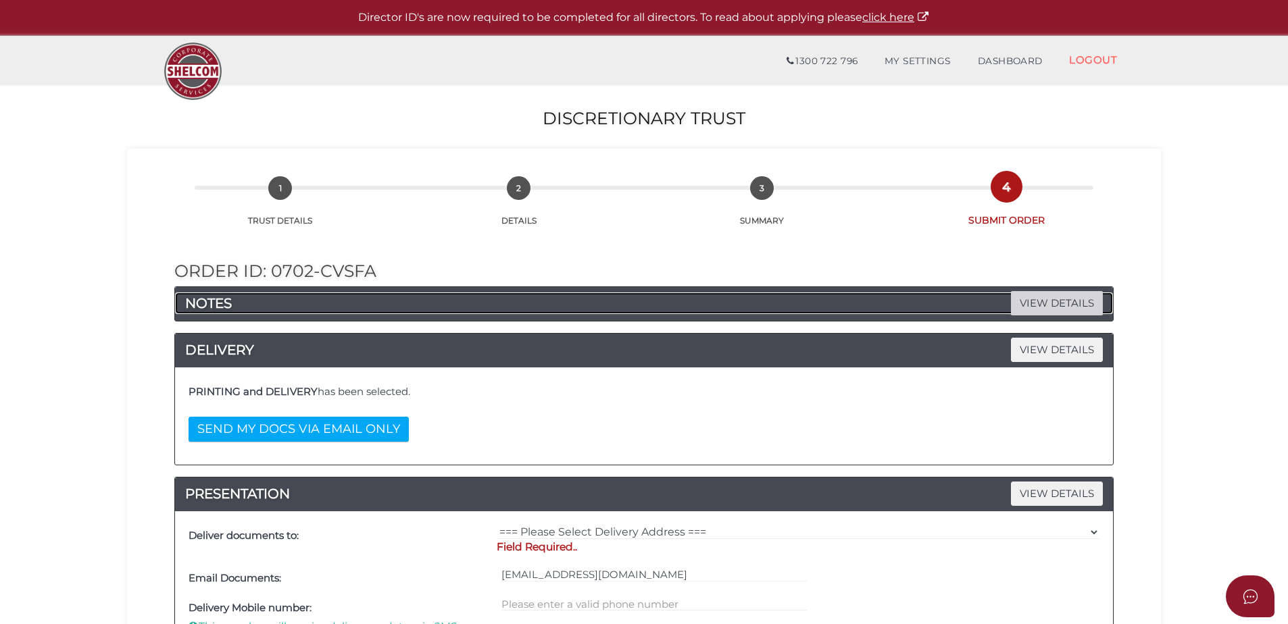
click at [1031, 297] on span "VIEW DETAILS" at bounding box center [1057, 303] width 92 height 24
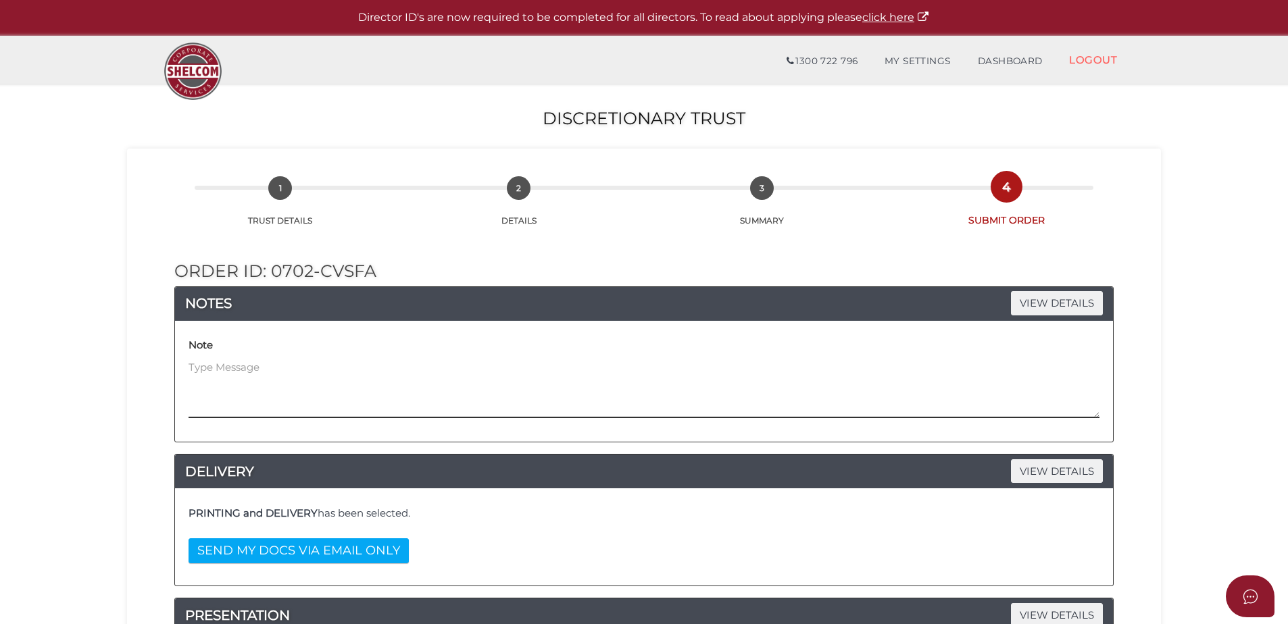
click at [338, 376] on textarea at bounding box center [643, 389] width 911 height 58
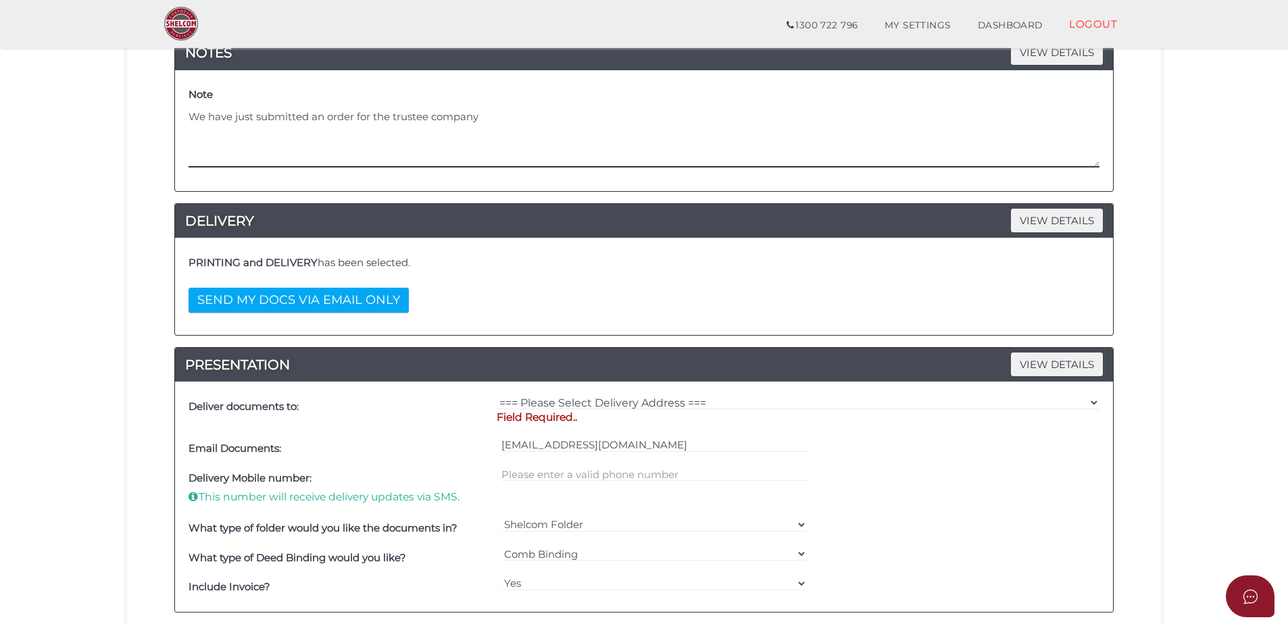
scroll to position [270, 0]
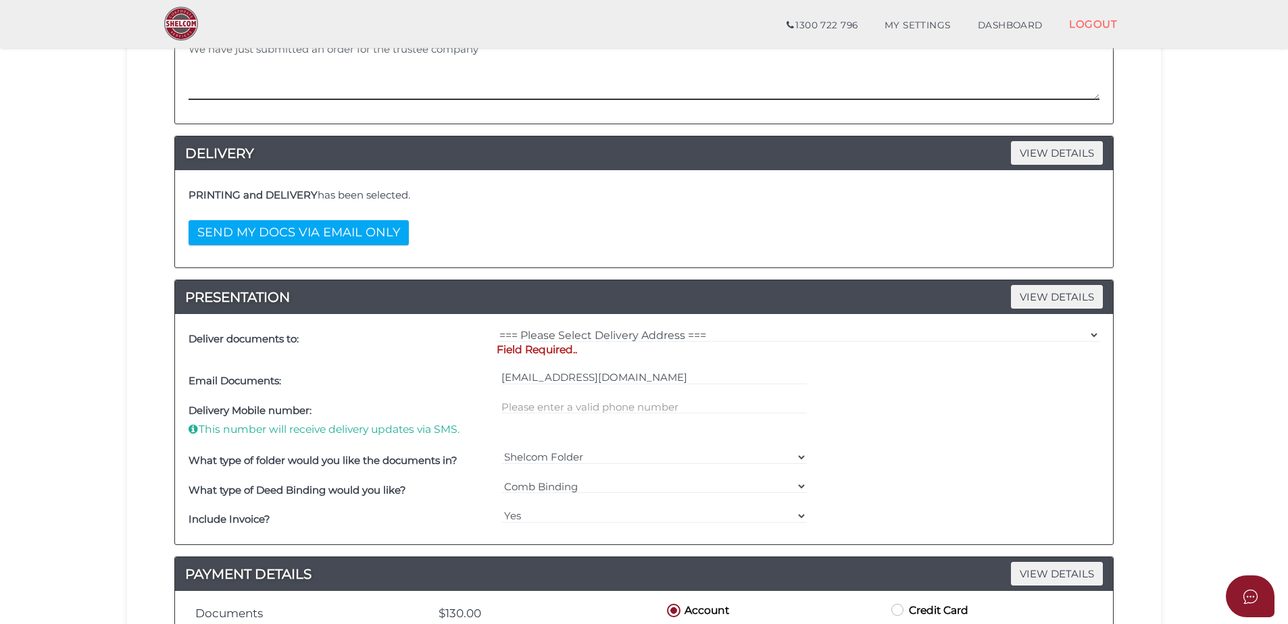
type textarea "We have just submitted an order for the trustee company"
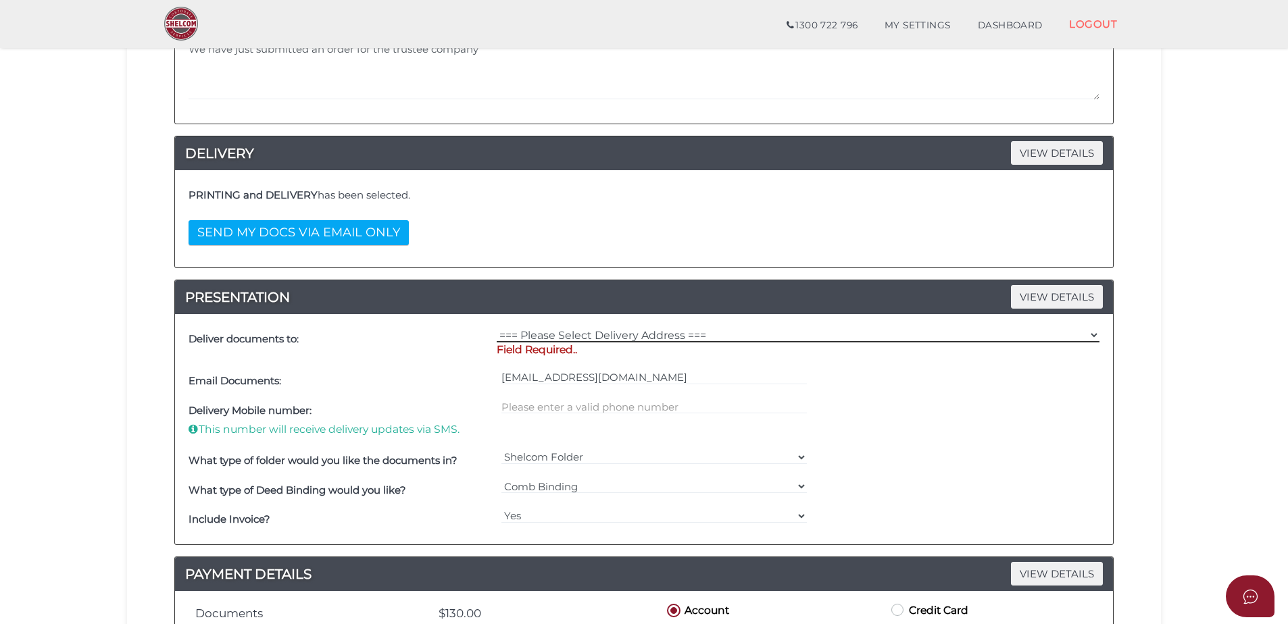
click at [628, 335] on select "=== Please Select Delivery Address === (User Address - [PERSON_NAME]) Level [GE…" at bounding box center [798, 335] width 603 height 15
select select "0"
click at [497, 328] on select "=== Please Select Delivery Address === (User Address - [PERSON_NAME]) Level [GE…" at bounding box center [798, 335] width 603 height 15
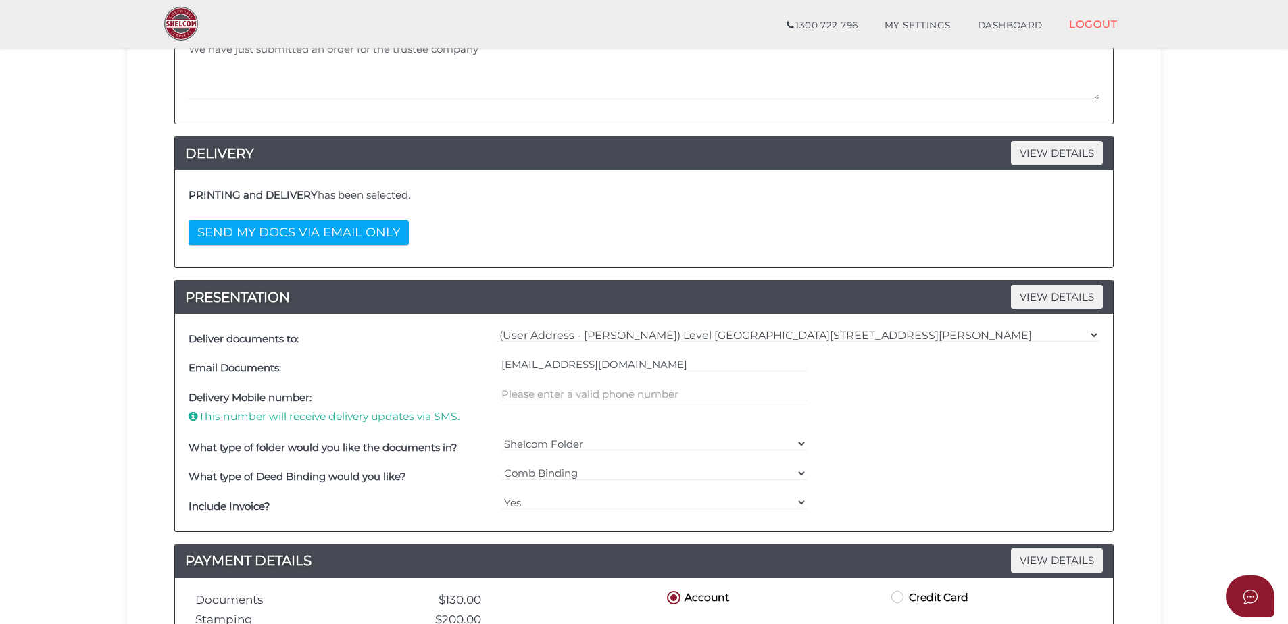
click at [545, 386] on div at bounding box center [654, 408] width 313 height 50
click at [532, 396] on input "text" at bounding box center [654, 393] width 306 height 15
type input "0386351886"
click at [1014, 441] on div "What type of folder would you like the documents in? Shelcom Folder === Please …" at bounding box center [643, 448] width 917 height 30
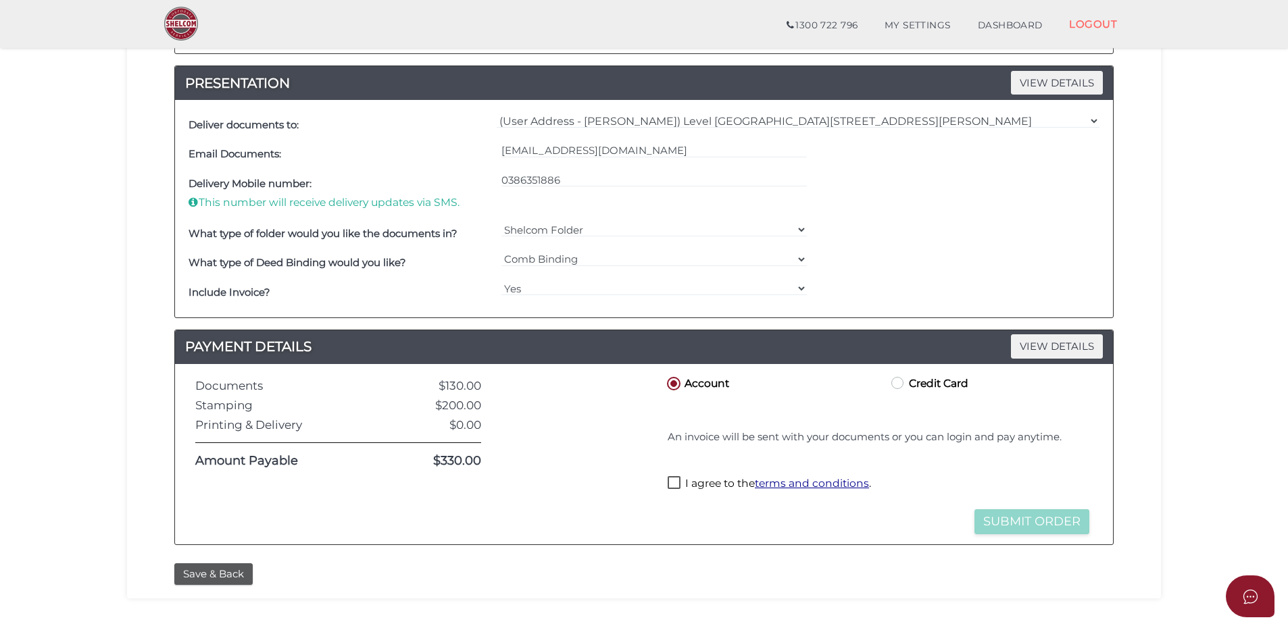
scroll to position [566, 0]
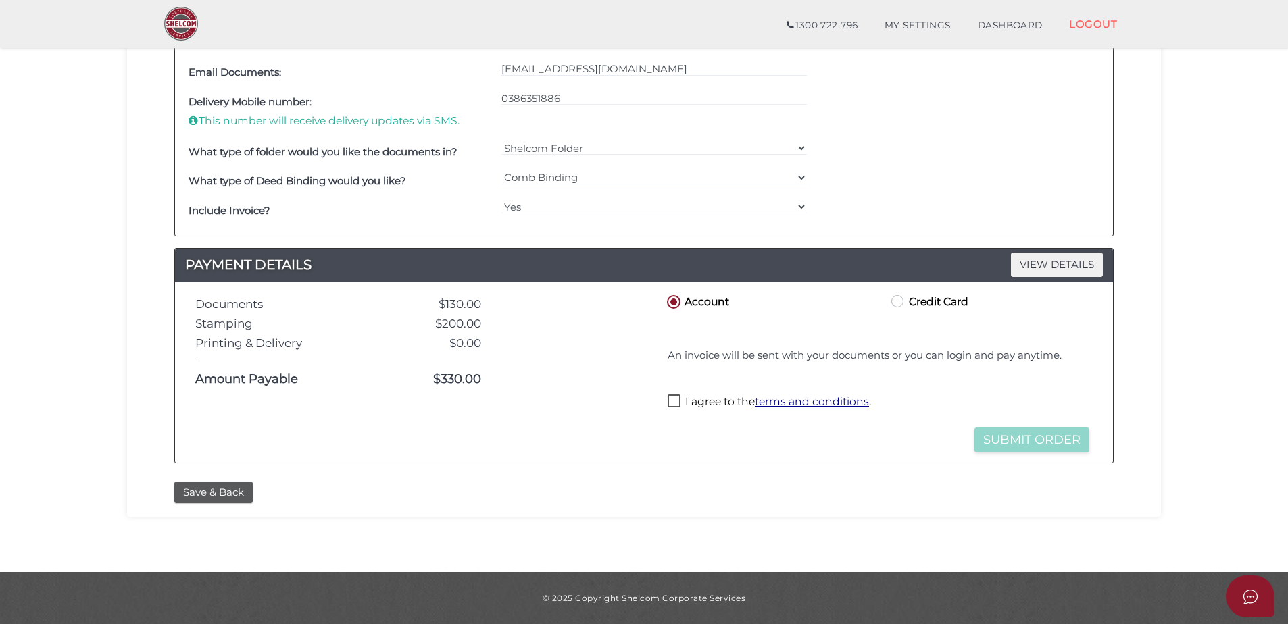
click at [678, 401] on label "I agree to the terms and conditions ." at bounding box center [769, 403] width 203 height 17
checkbox input "true"
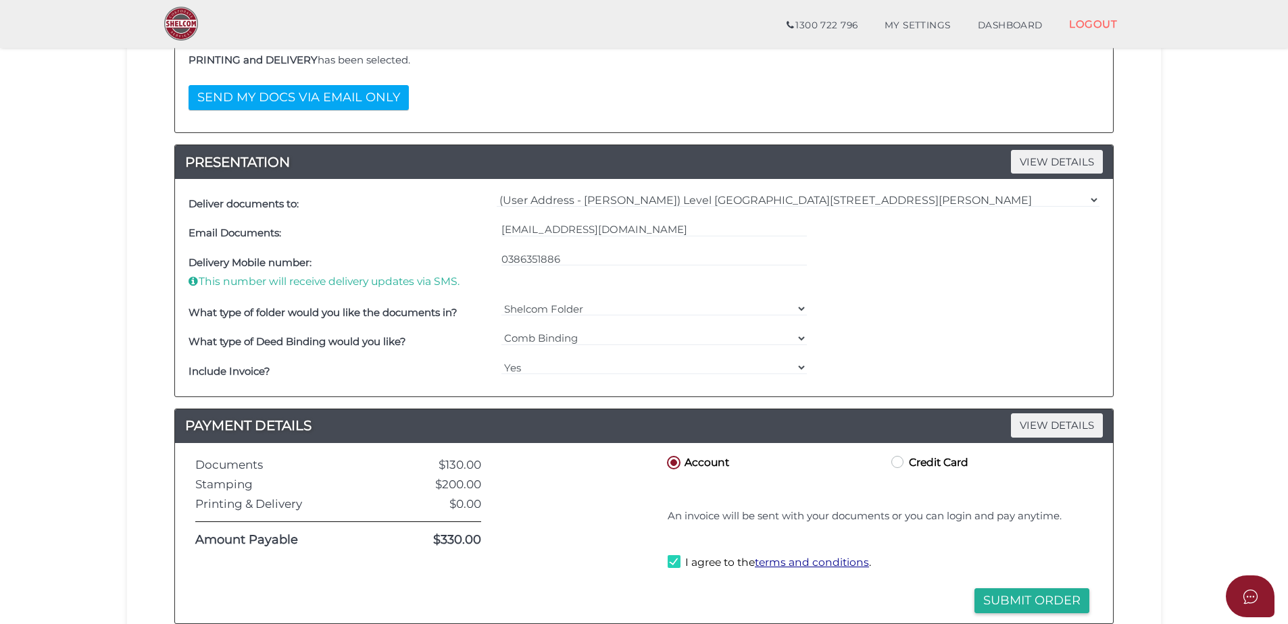
scroll to position [473, 0]
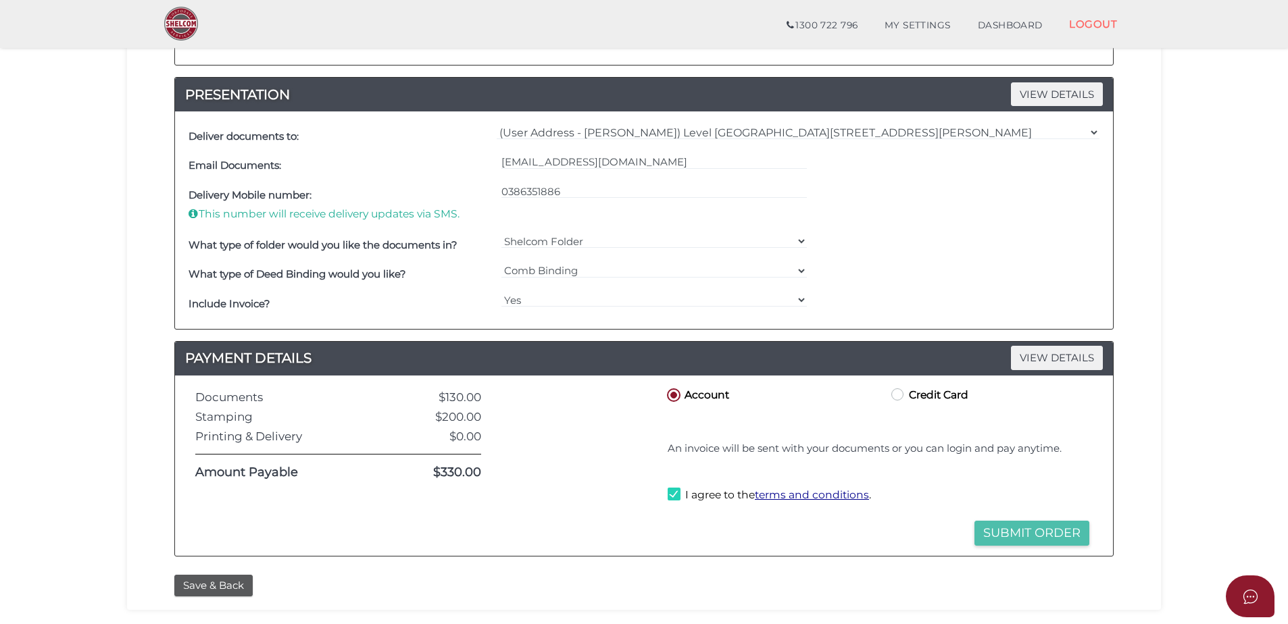
click at [1030, 536] on button "Submit Order" at bounding box center [1031, 533] width 115 height 25
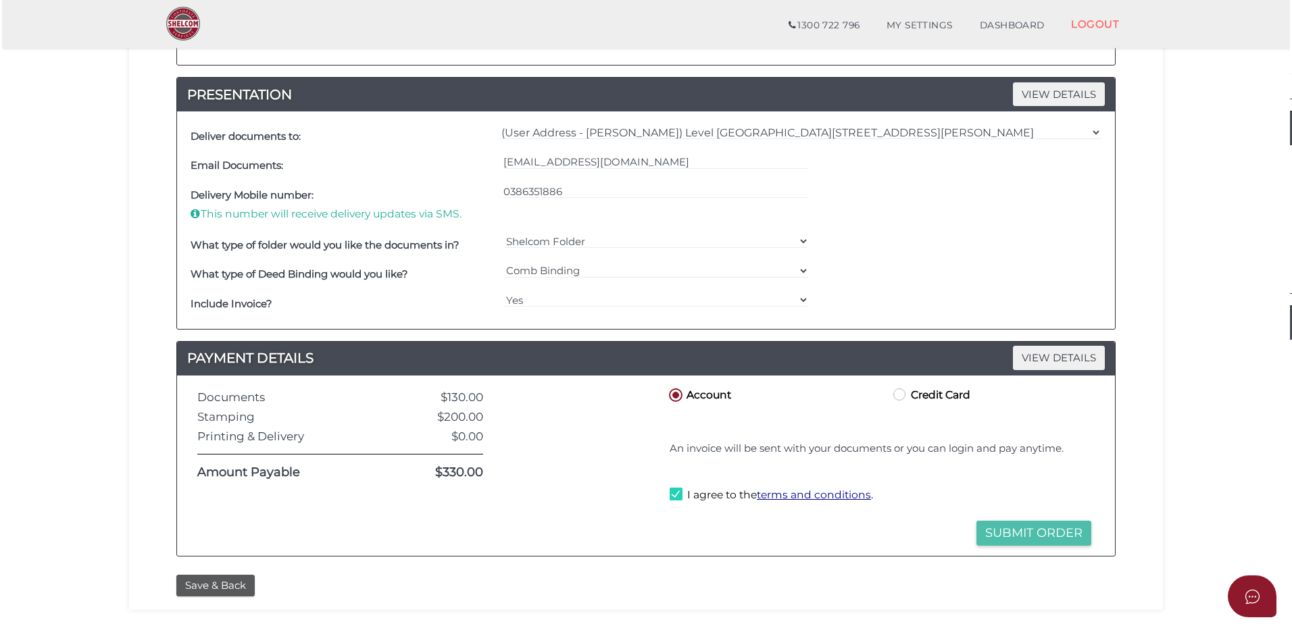
scroll to position [0, 0]
